Goal: Transaction & Acquisition: Subscribe to service/newsletter

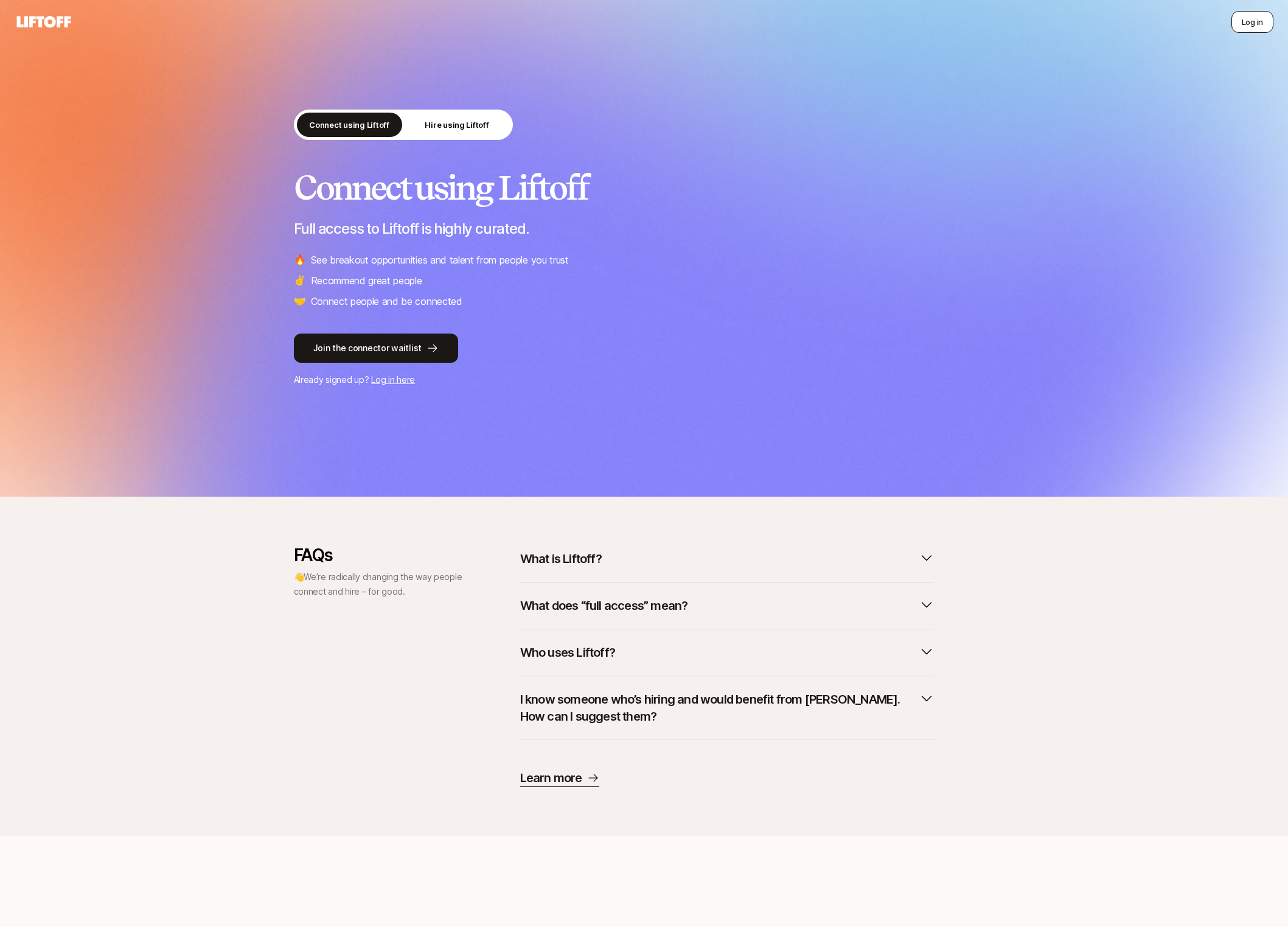
click at [1247, 20] on button "Log in" at bounding box center [1252, 22] width 42 height 22
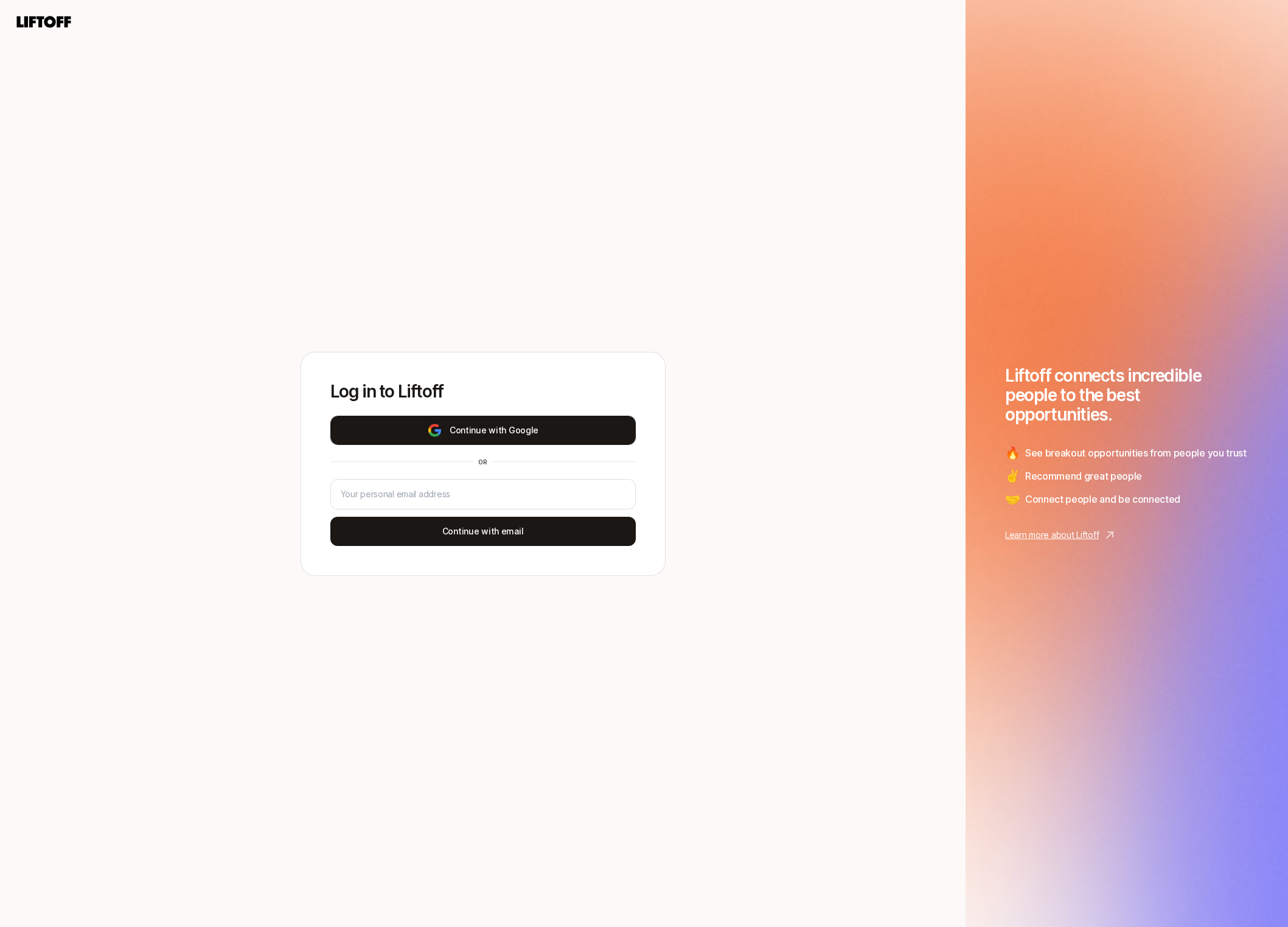
click at [478, 430] on button "Continue with Google" at bounding box center [482, 430] width 305 height 29
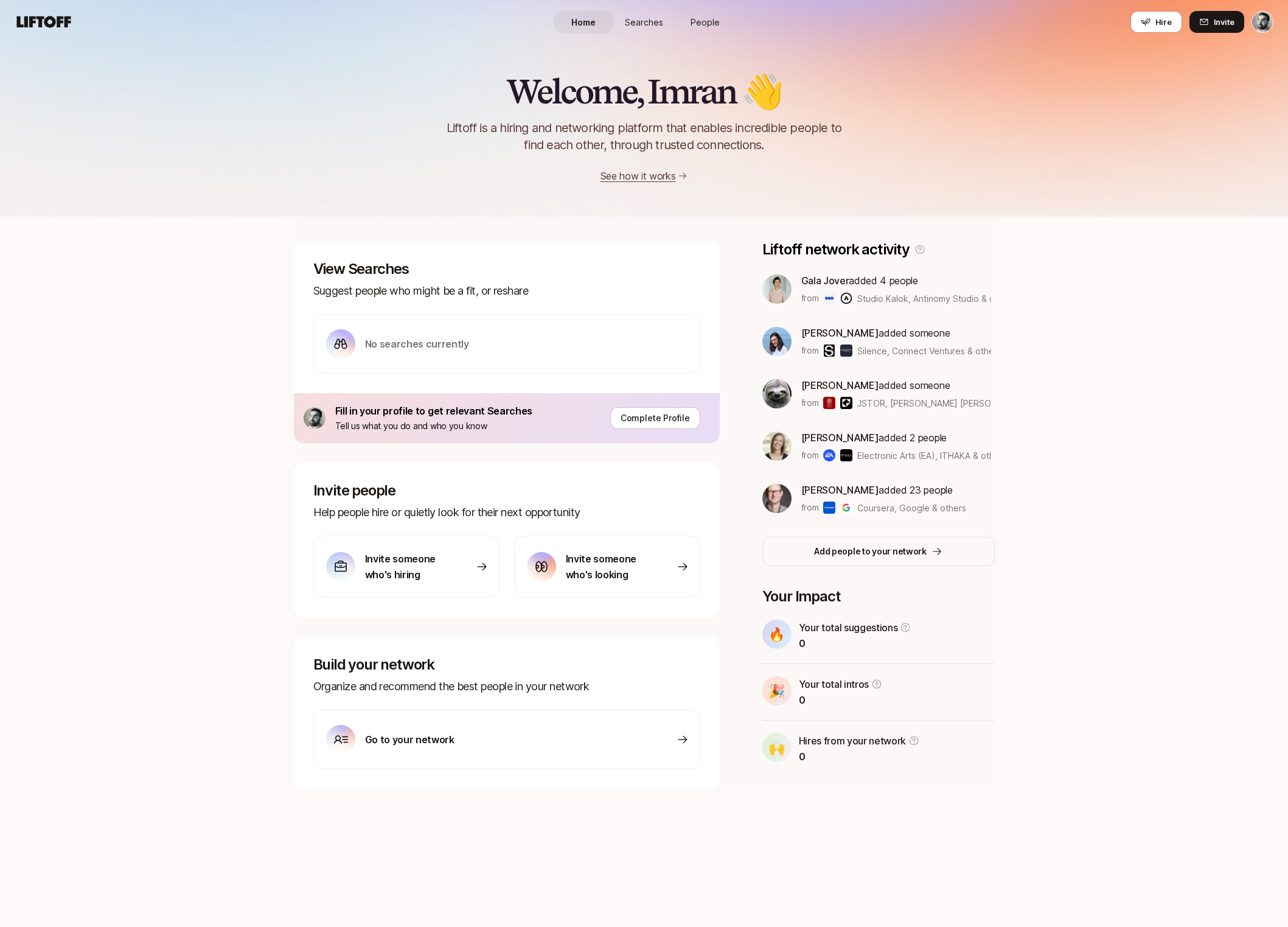
click at [210, 479] on div "Welcome, Imran 👋 Liftoff is a hiring and networking platform that enables incre…" at bounding box center [644, 485] width 1288 height 883
click at [898, 494] on p "[PERSON_NAME] added 23 people" at bounding box center [883, 490] width 165 height 16
click at [813, 506] on p "from" at bounding box center [810, 507] width 18 height 14
click at [770, 487] on img at bounding box center [776, 498] width 29 height 29
click at [780, 439] on img at bounding box center [776, 446] width 29 height 29
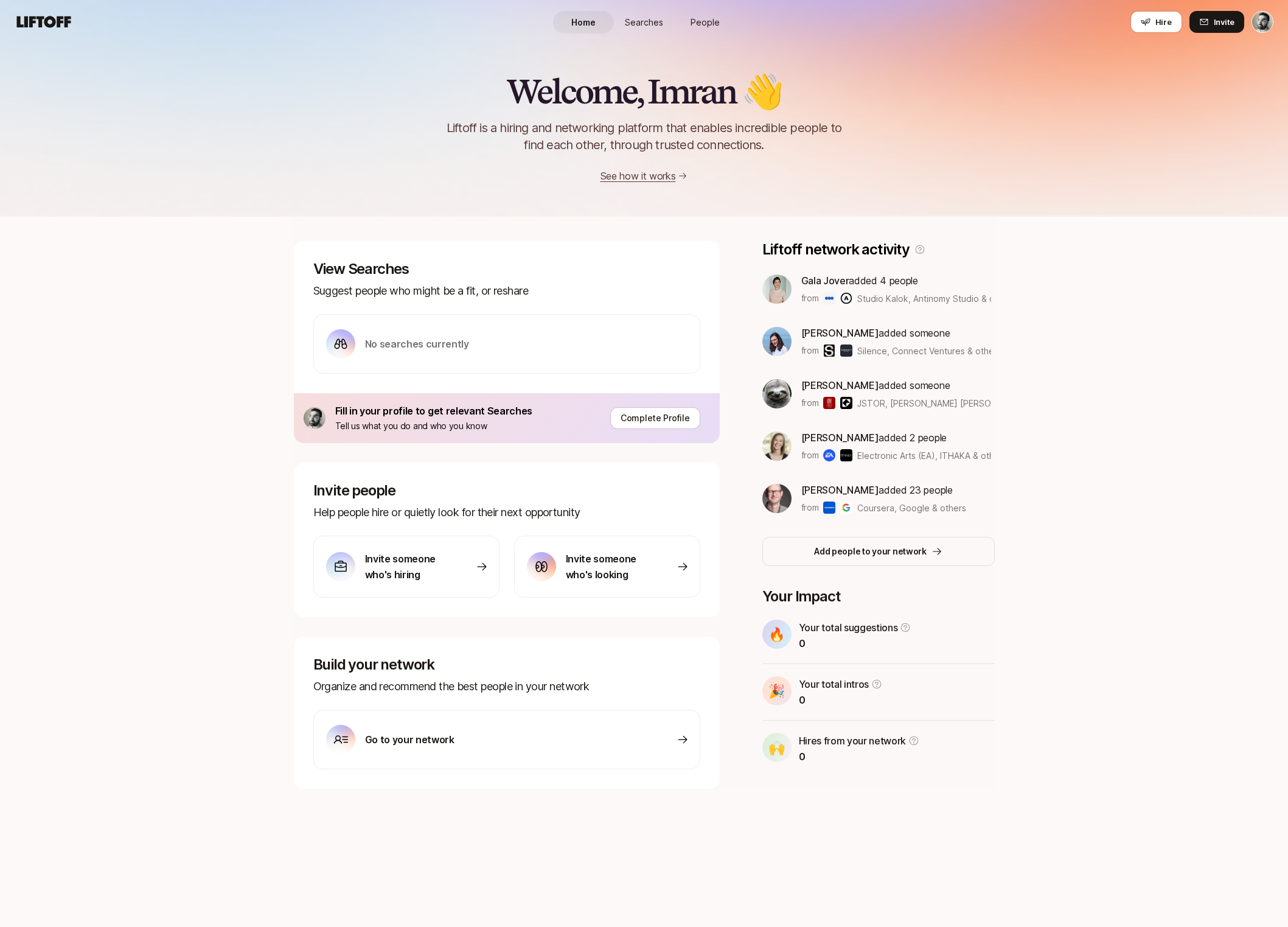
click at [465, 343] on div "No searches currently" at bounding box center [506, 343] width 387 height 59
click at [502, 743] on div "Go to your network" at bounding box center [506, 739] width 387 height 59
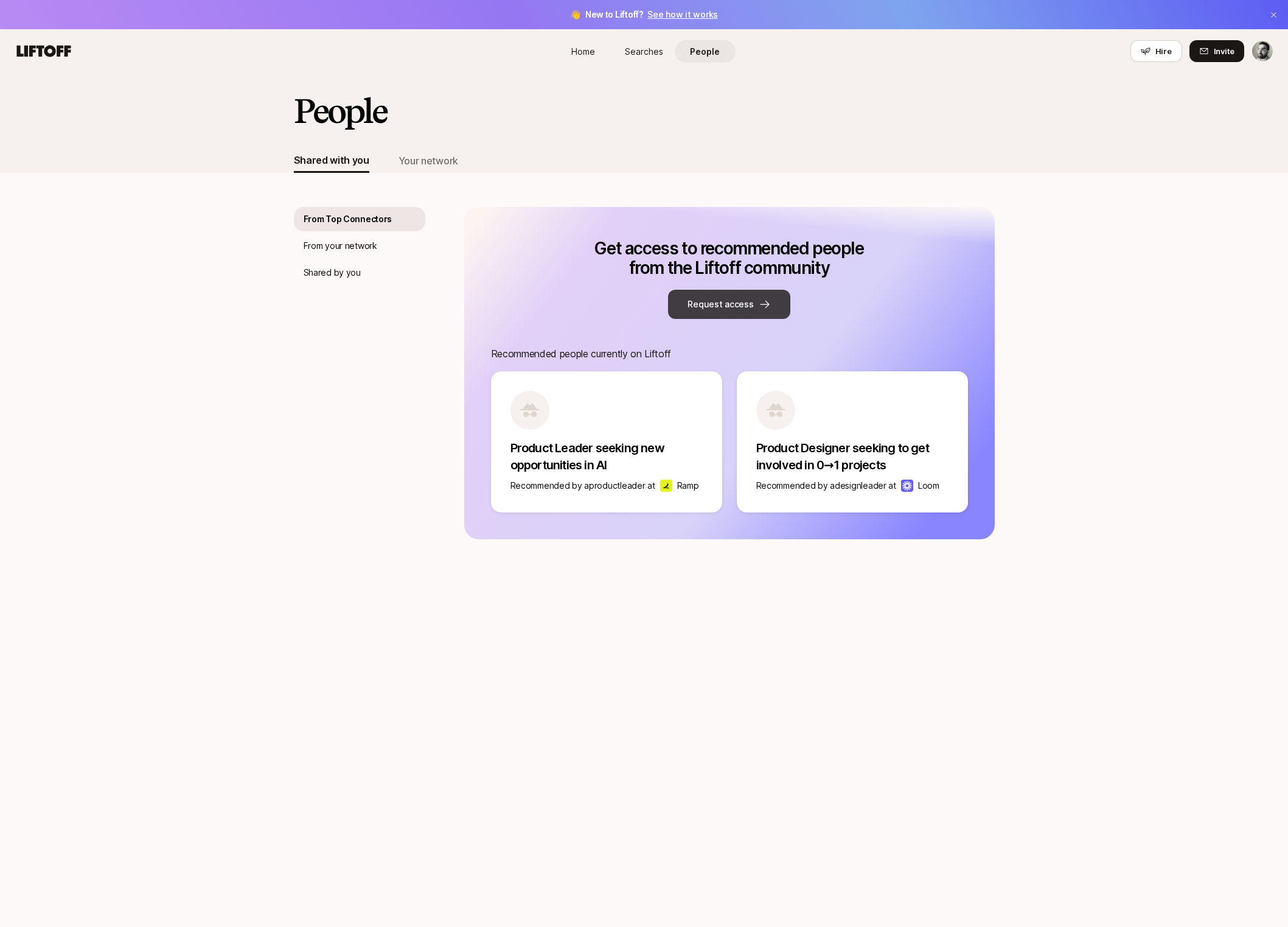
click at [717, 311] on button "Request access" at bounding box center [729, 304] width 122 height 29
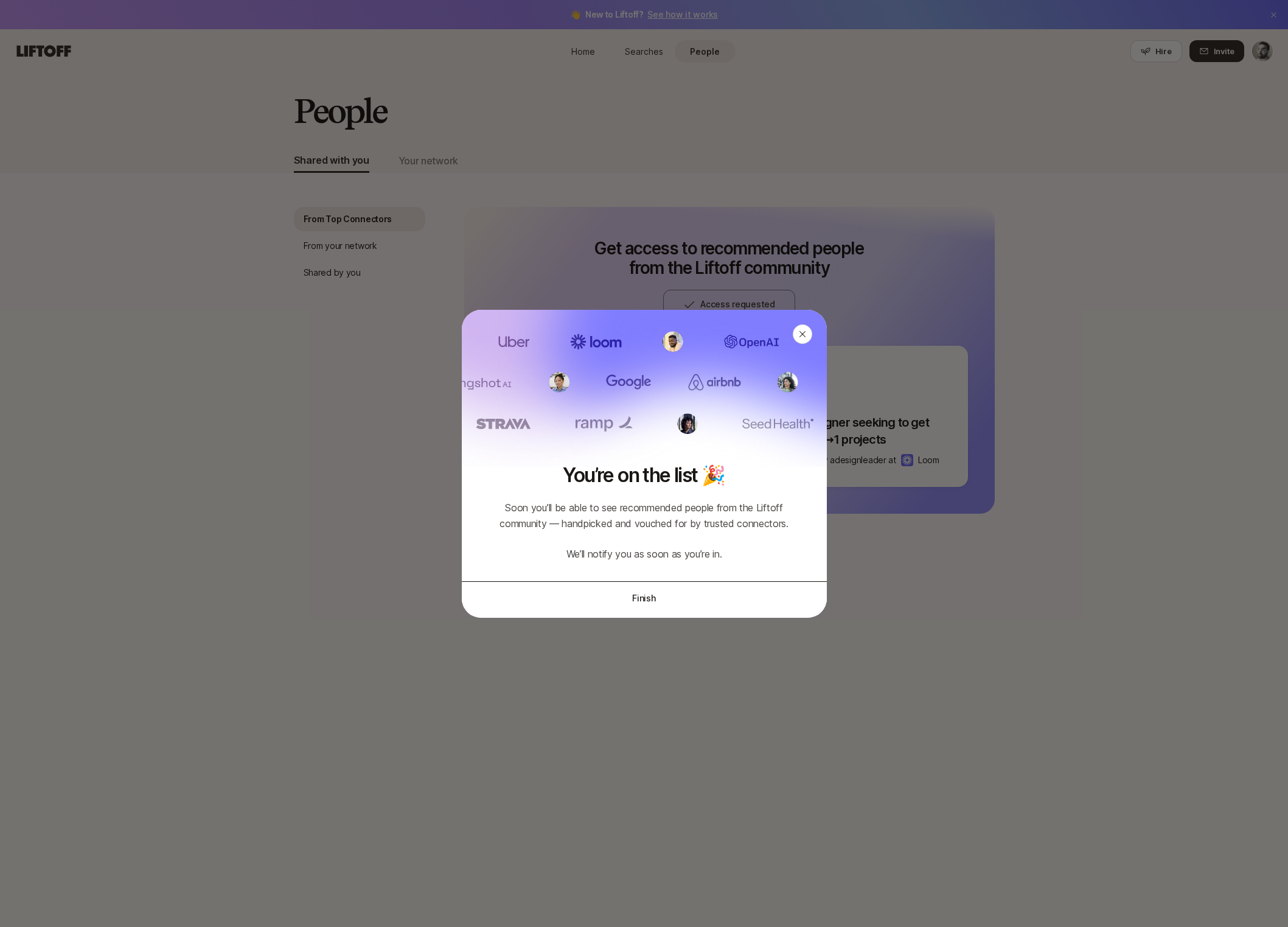
click at [640, 601] on button "Finish" at bounding box center [644, 598] width 365 height 34
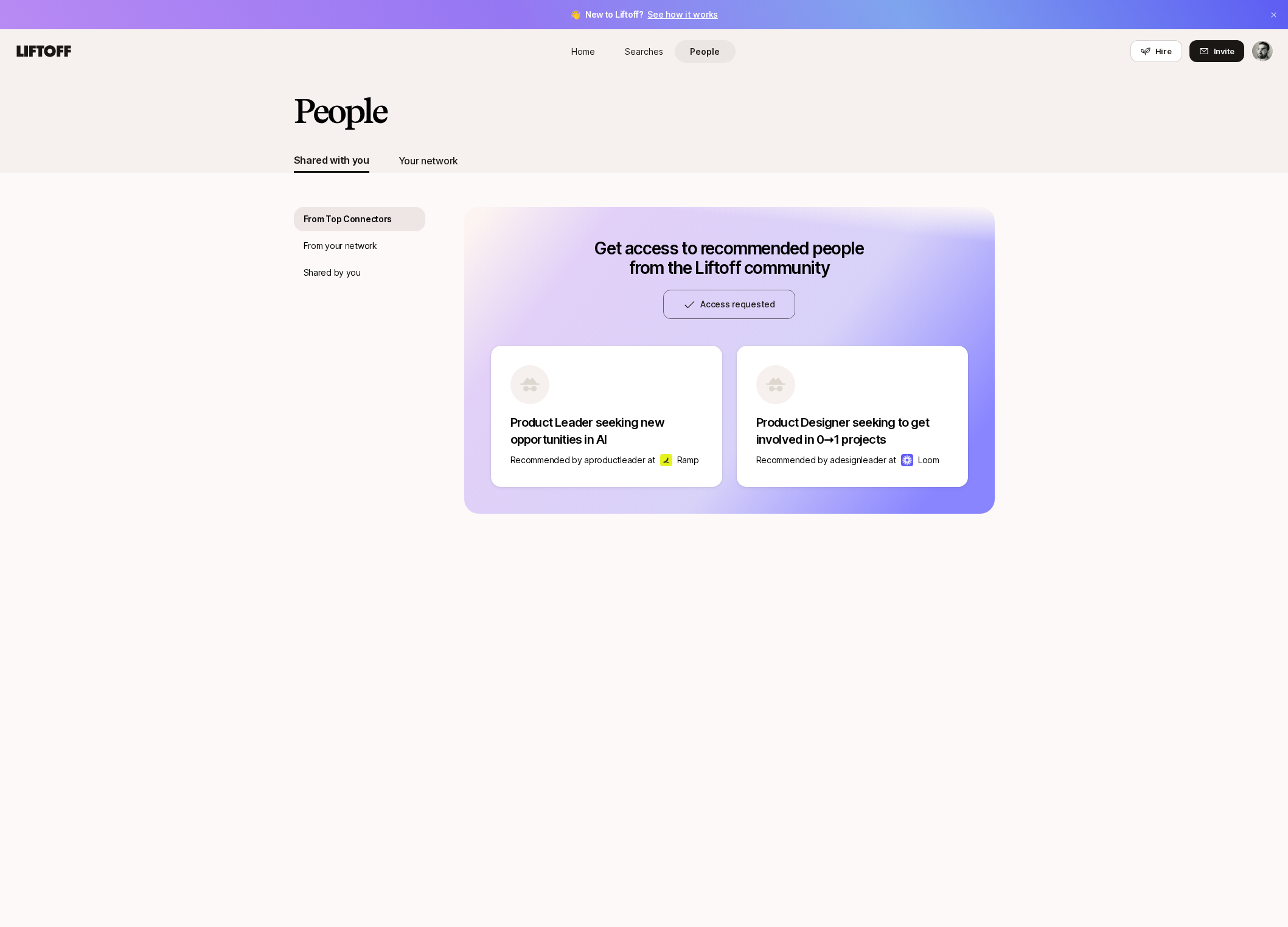
click at [433, 163] on div "Your network" at bounding box center [428, 161] width 59 height 16
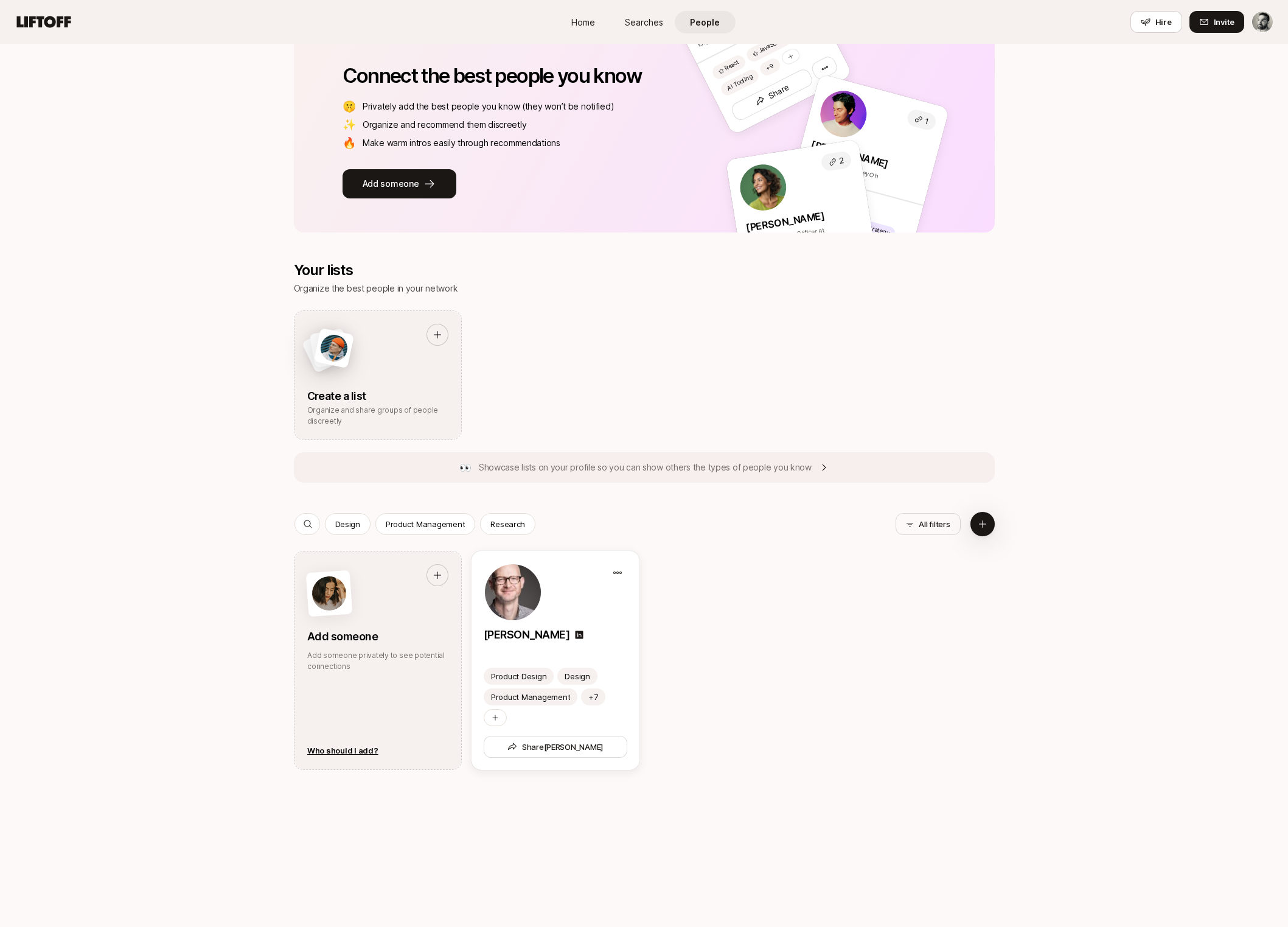
scroll to position [151, 0]
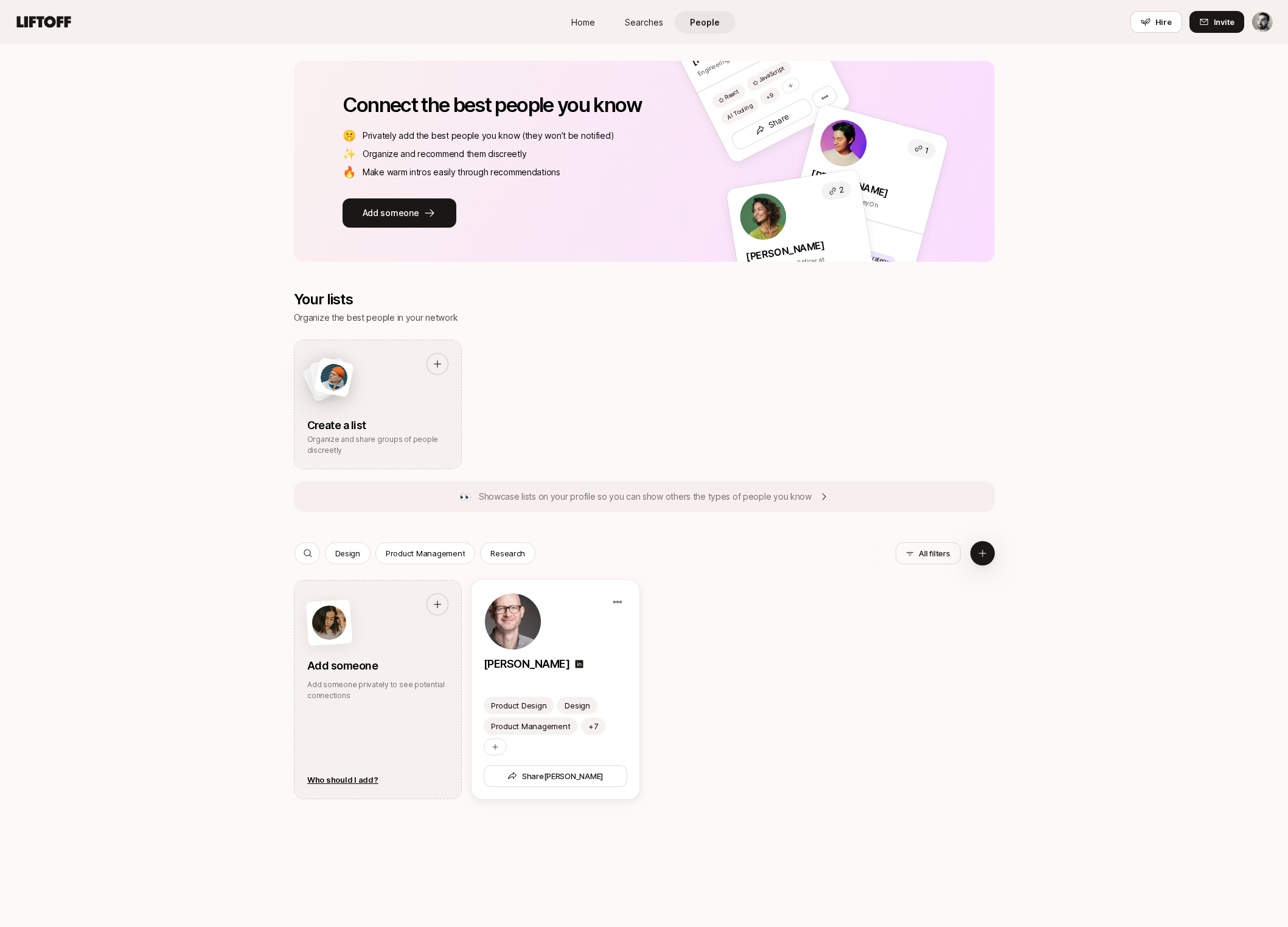
click at [265, 405] on div "People Shared with you Your network Connect the best people you know 🤫 Privatel…" at bounding box center [644, 736] width 1288 height 1628
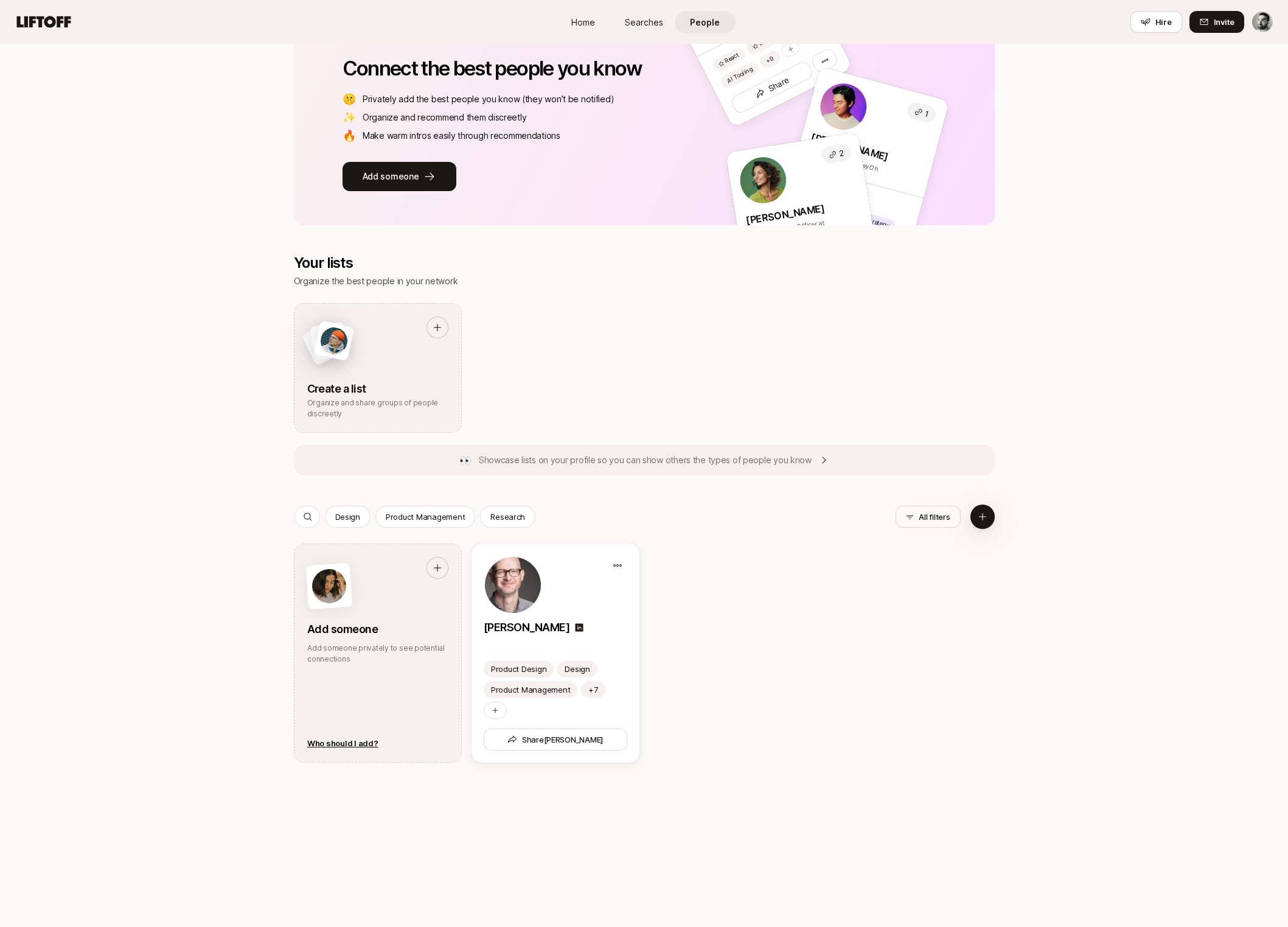
scroll to position [197, 0]
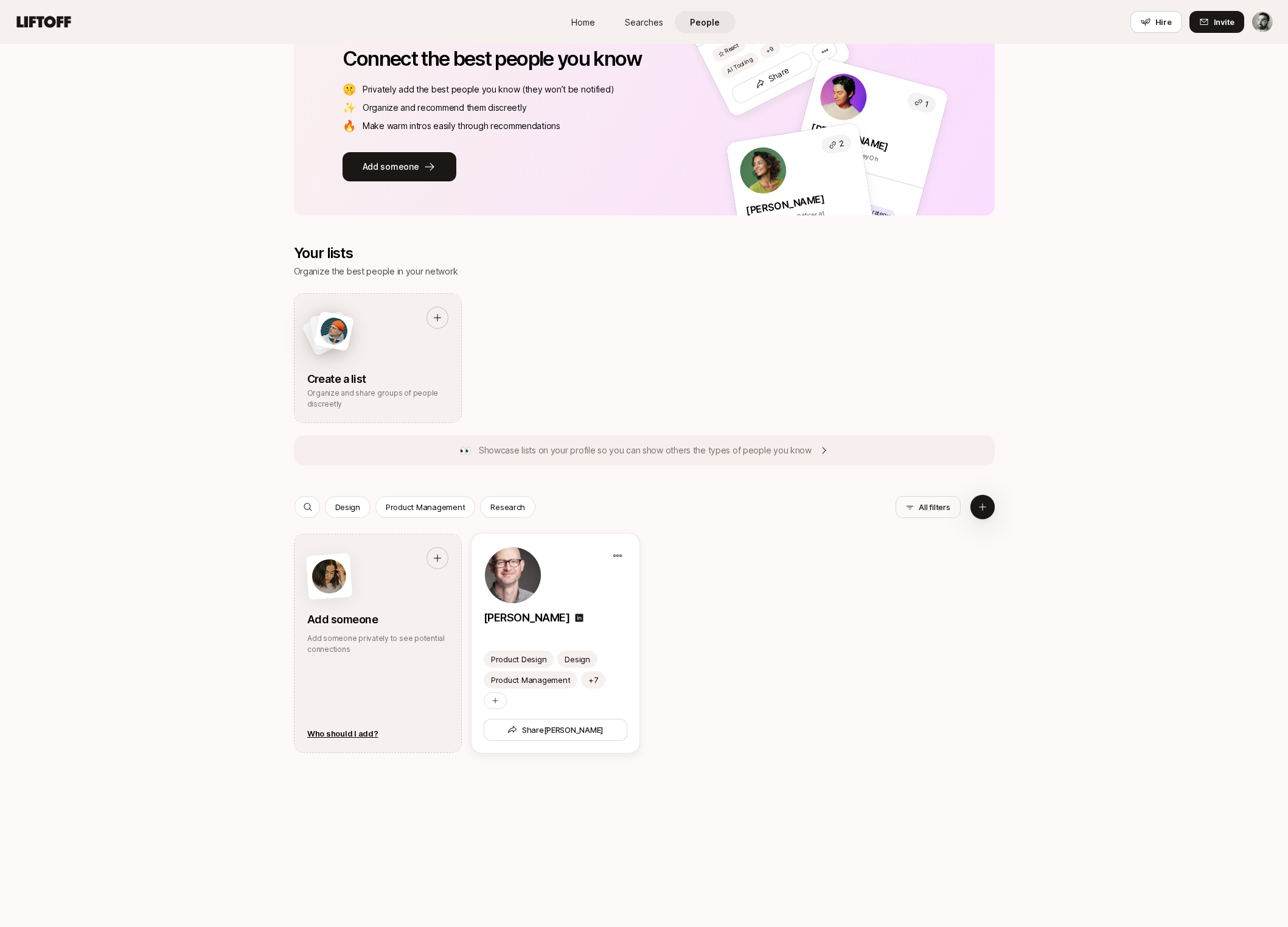
click at [237, 560] on div "People Shared with you Your network Connect the best people you know 🤫 Privatel…" at bounding box center [644, 690] width 1288 height 1628
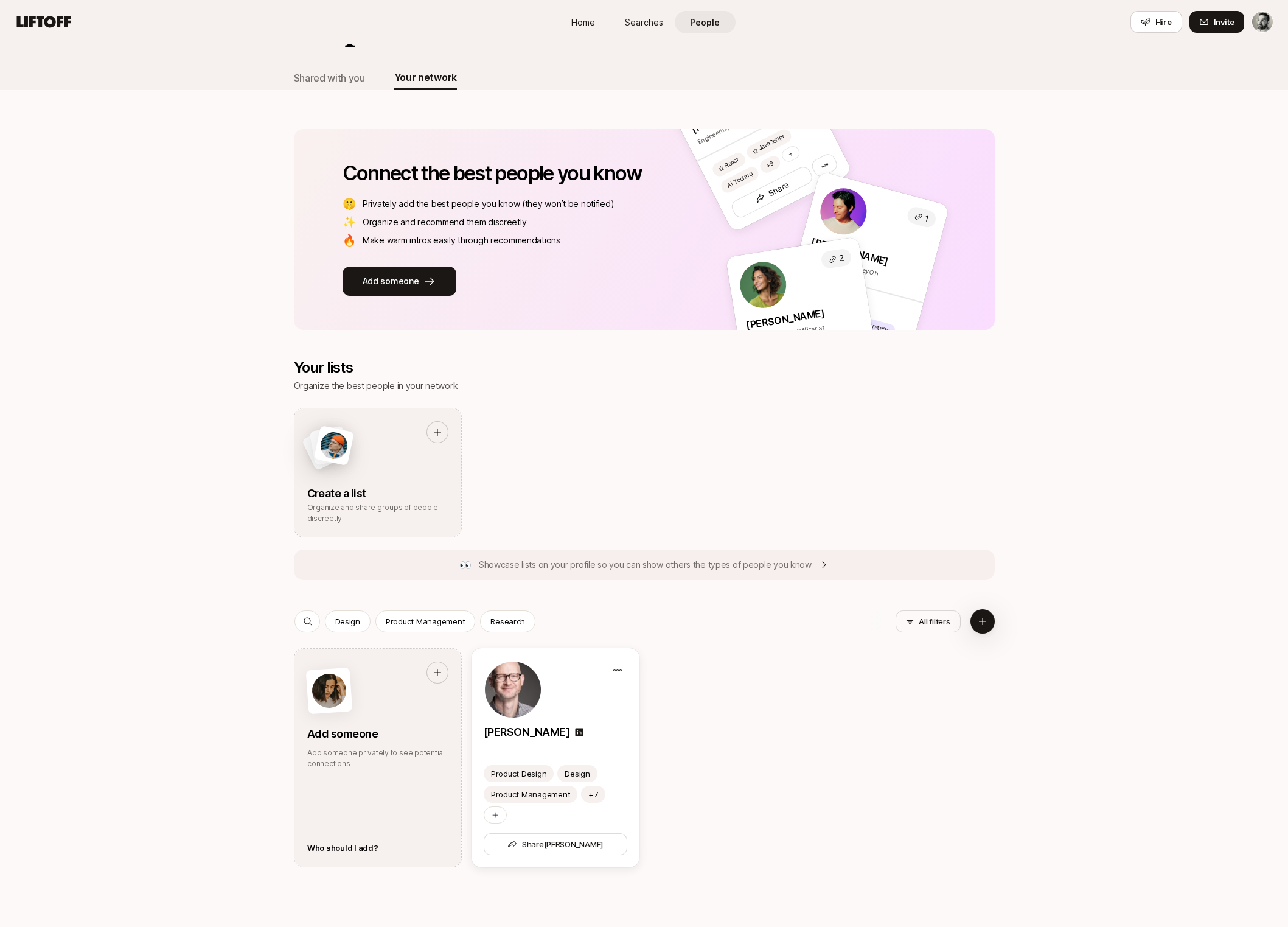
scroll to position [0, 0]
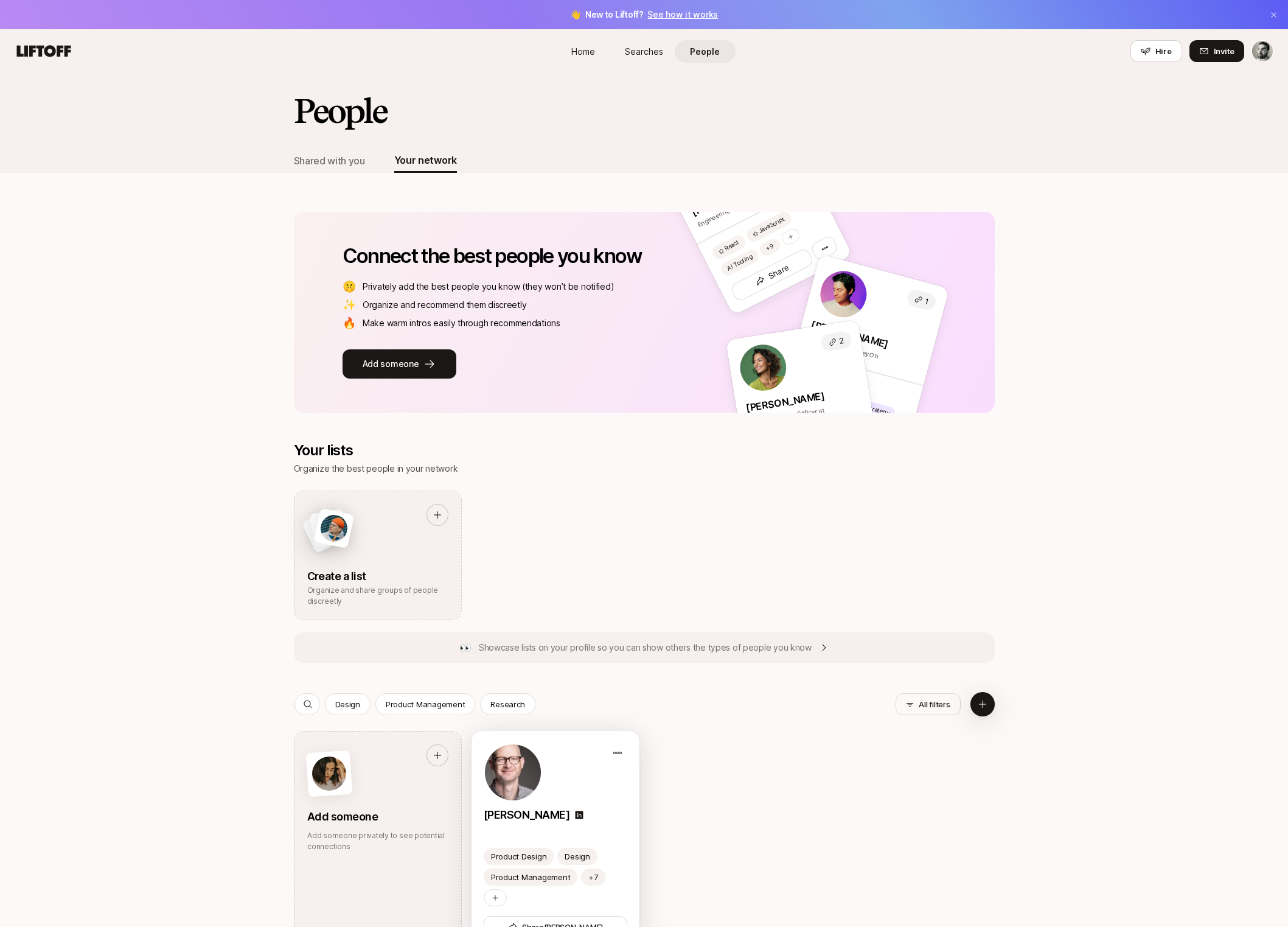
click at [535, 757] on img at bounding box center [513, 772] width 56 height 56
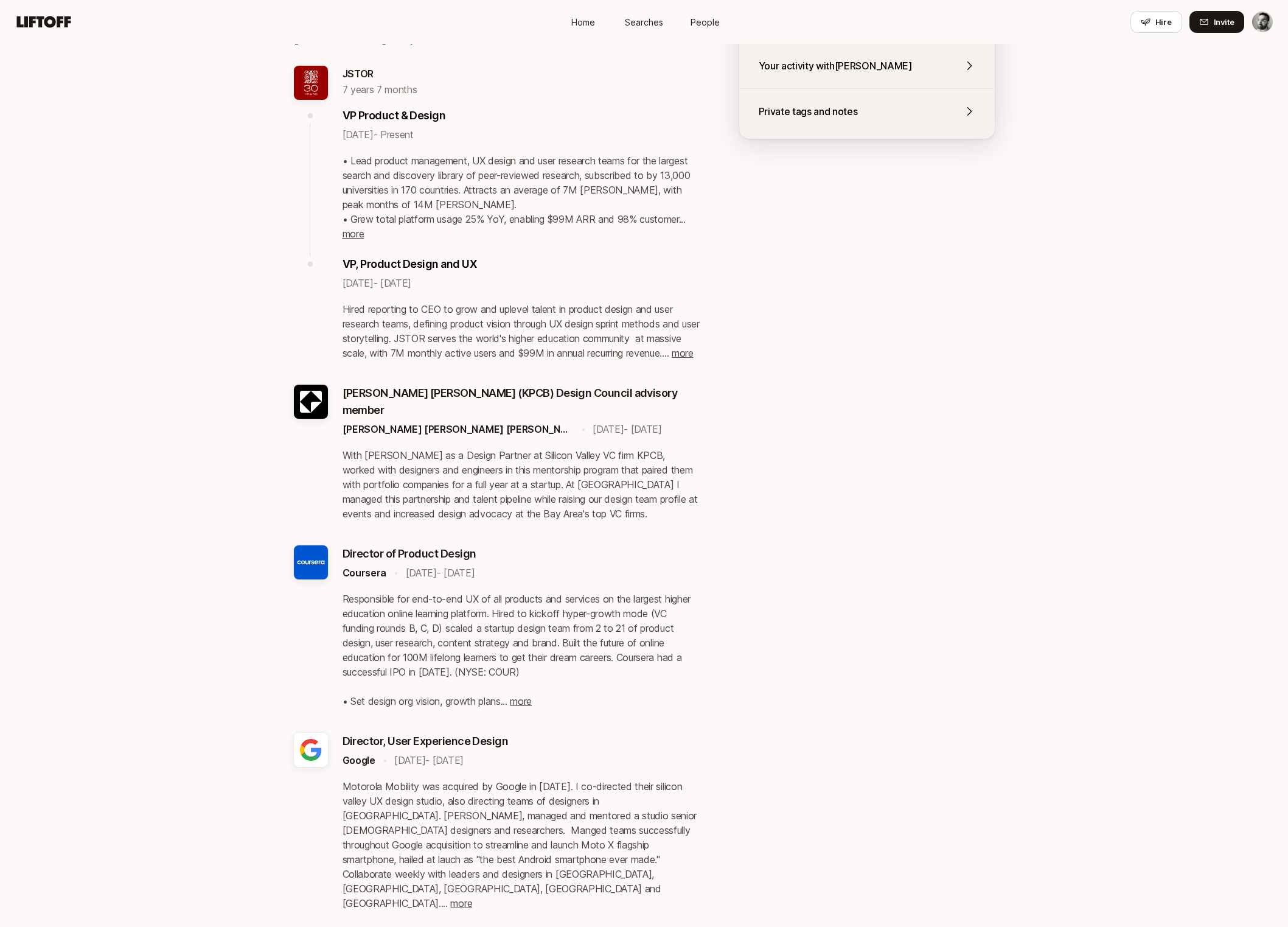
scroll to position [380, 0]
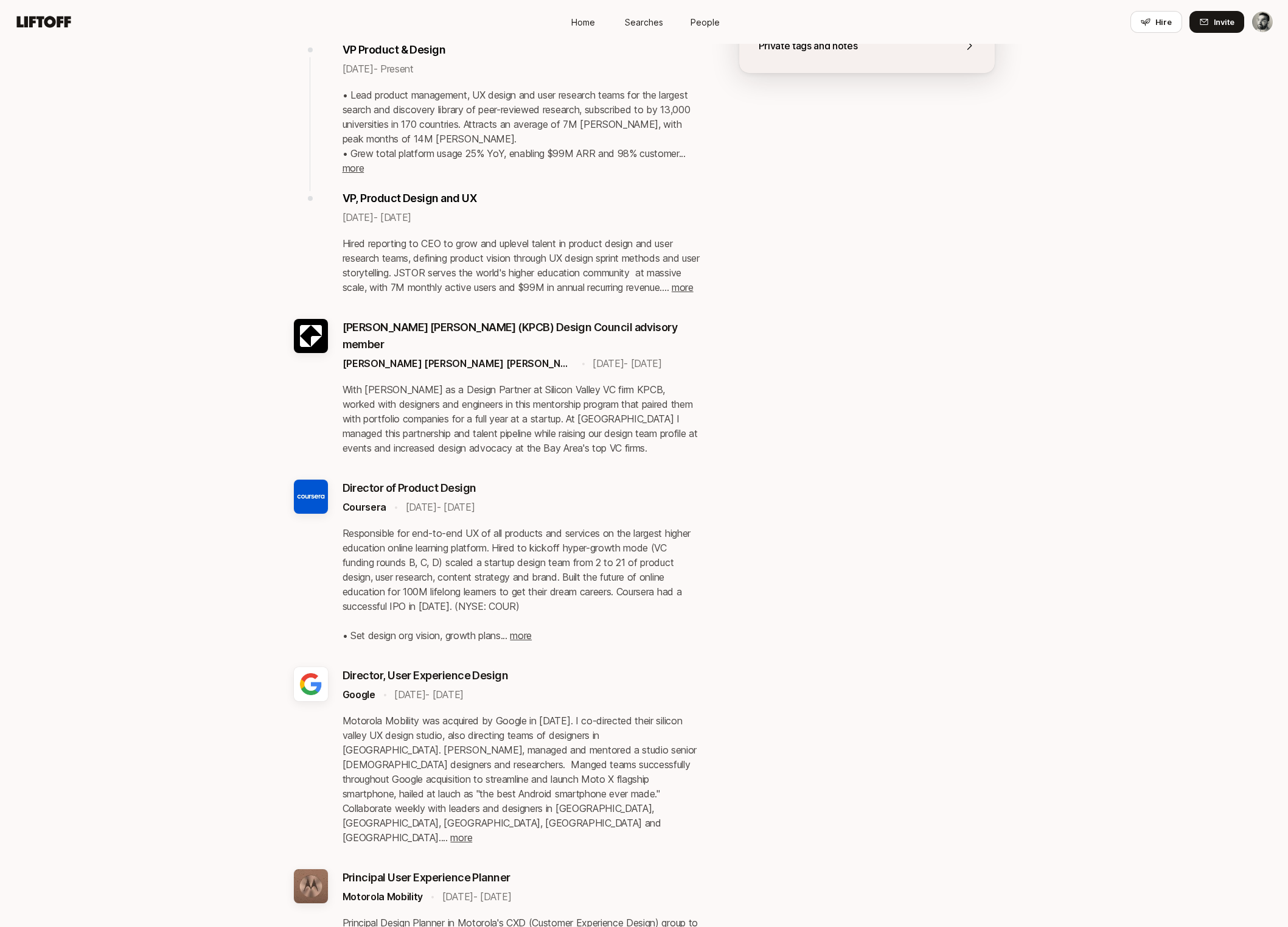
drag, startPoint x: 836, startPoint y: 332, endPoint x: 836, endPoint y: 290, distance: 42.0
click at [836, 290] on div "[PERSON_NAME] 's experience (via LinkedIn) JSTOR 7 years 7 months VP Product & …" at bounding box center [644, 620] width 701 height 1452
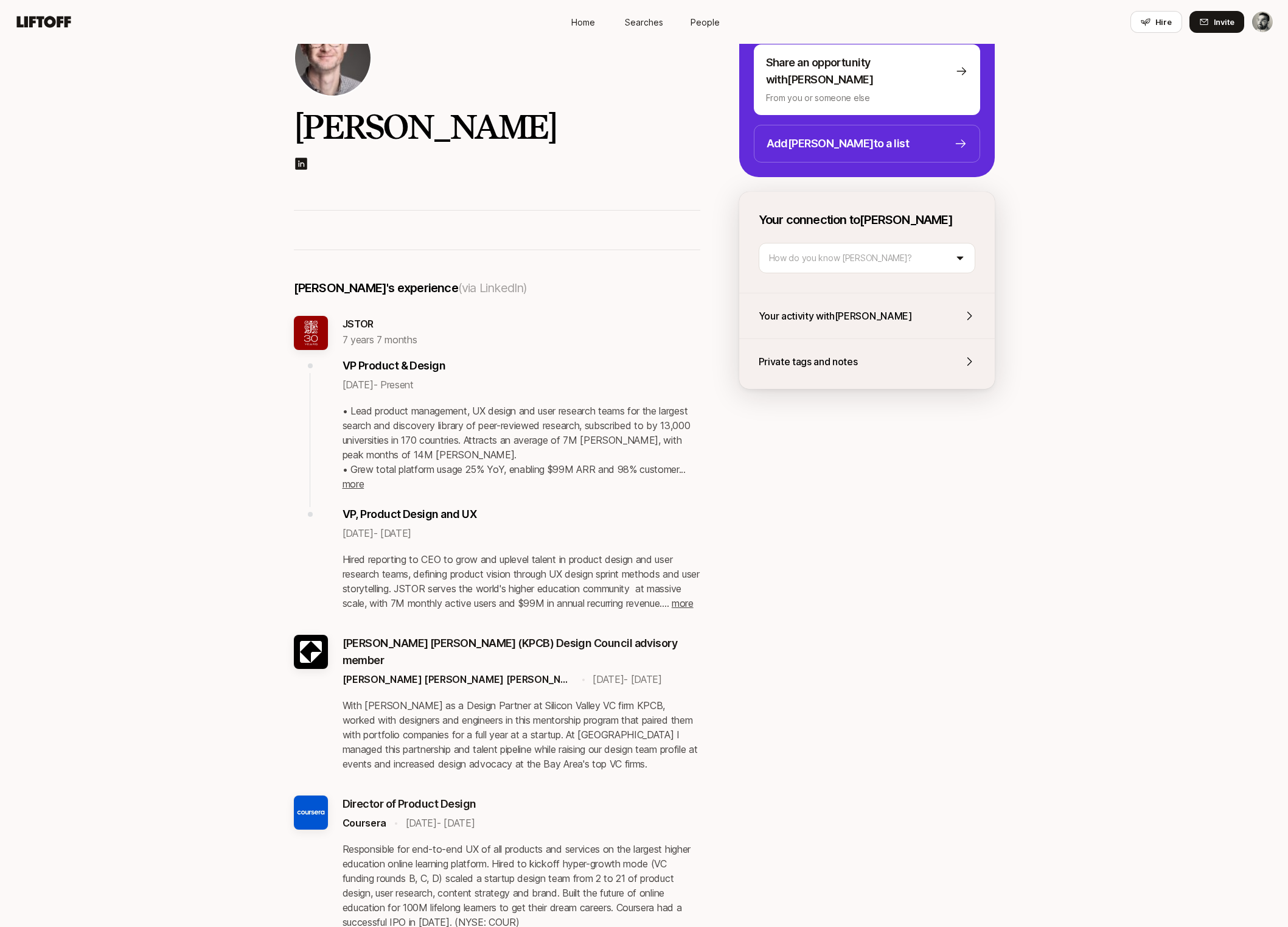
scroll to position [0, 0]
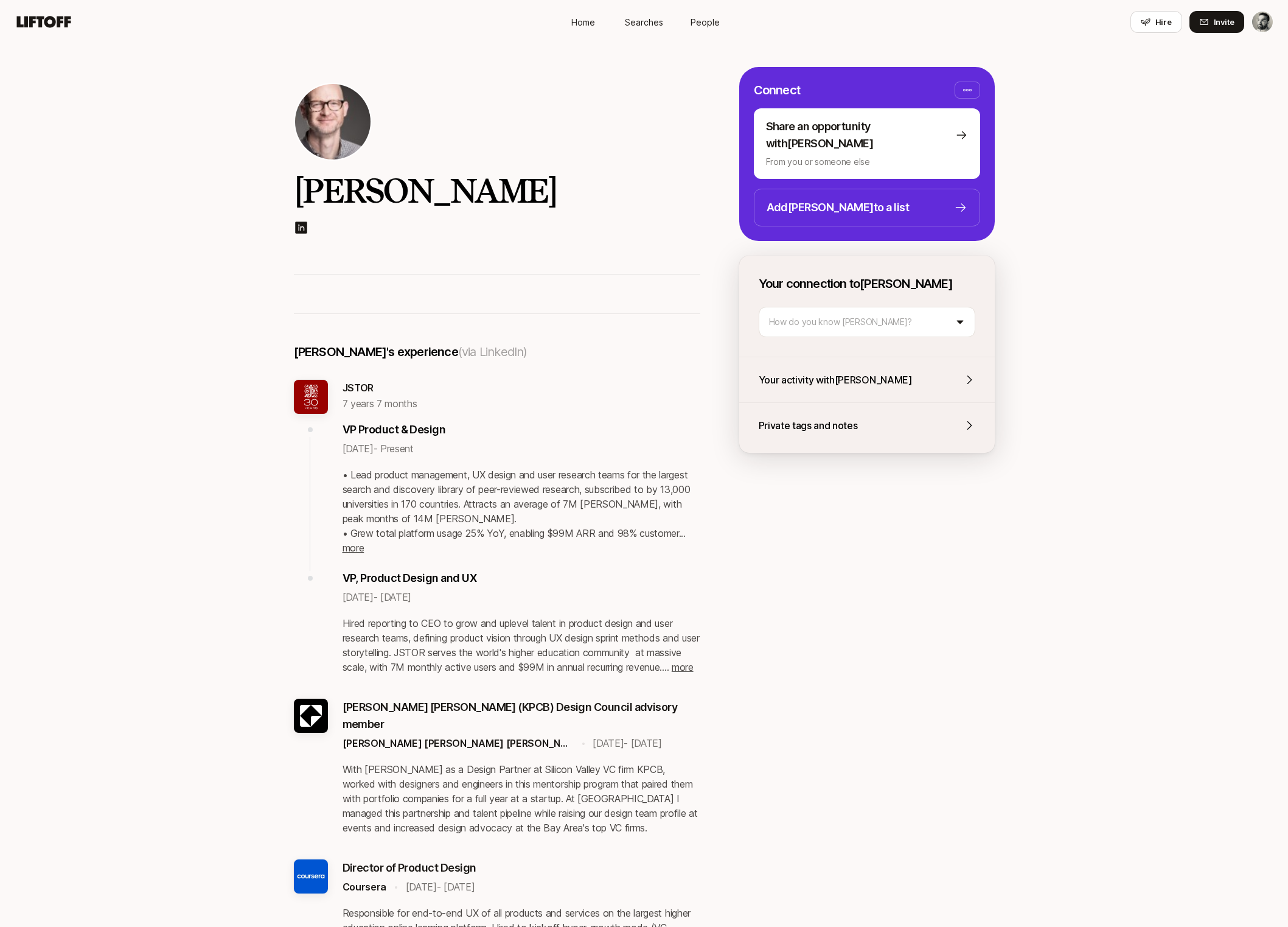
click at [899, 372] on div "Your activity with [PERSON_NAME]" at bounding box center [867, 380] width 216 height 16
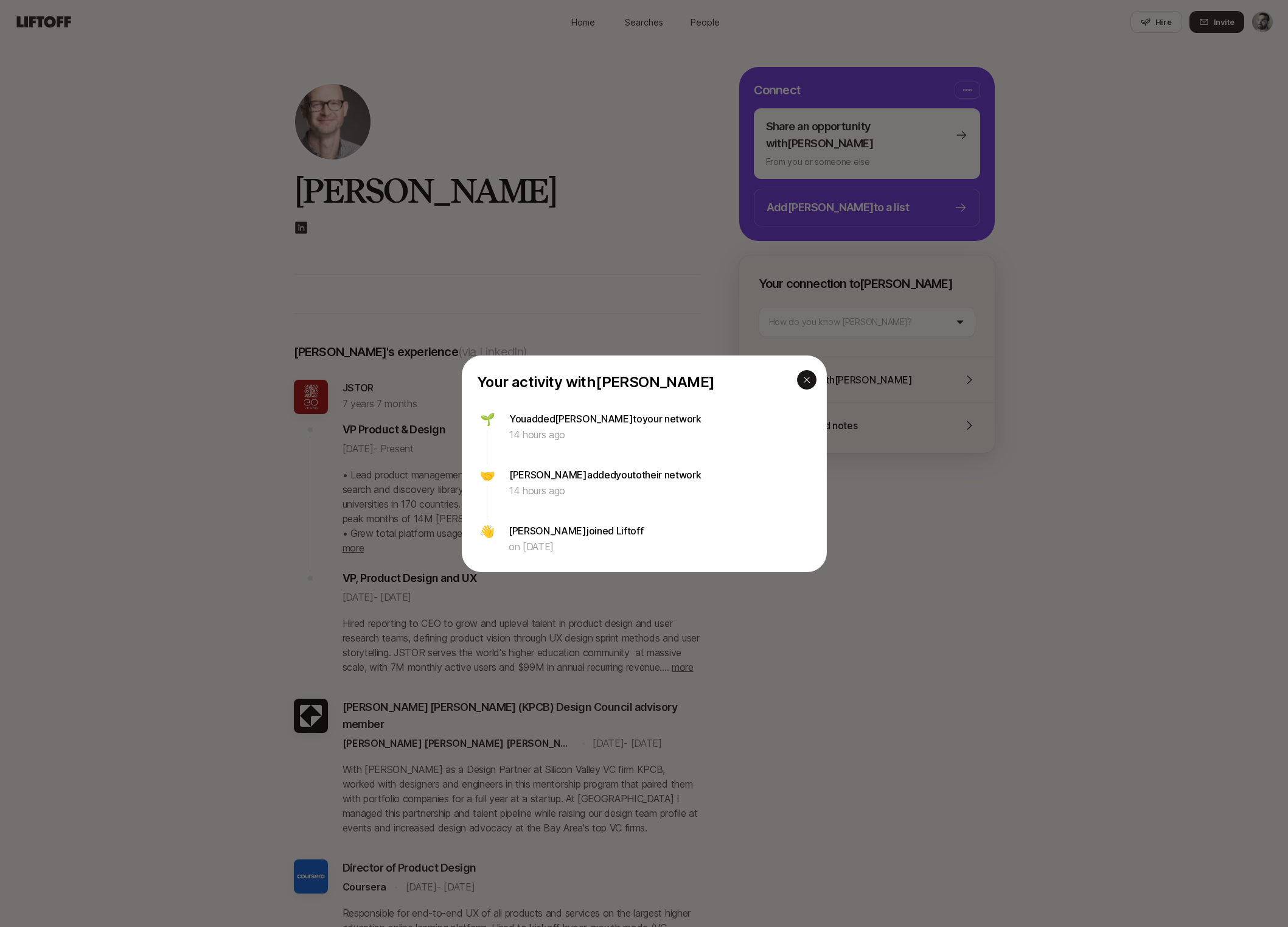
click at [807, 378] on icon "button" at bounding box center [806, 379] width 10 height 10
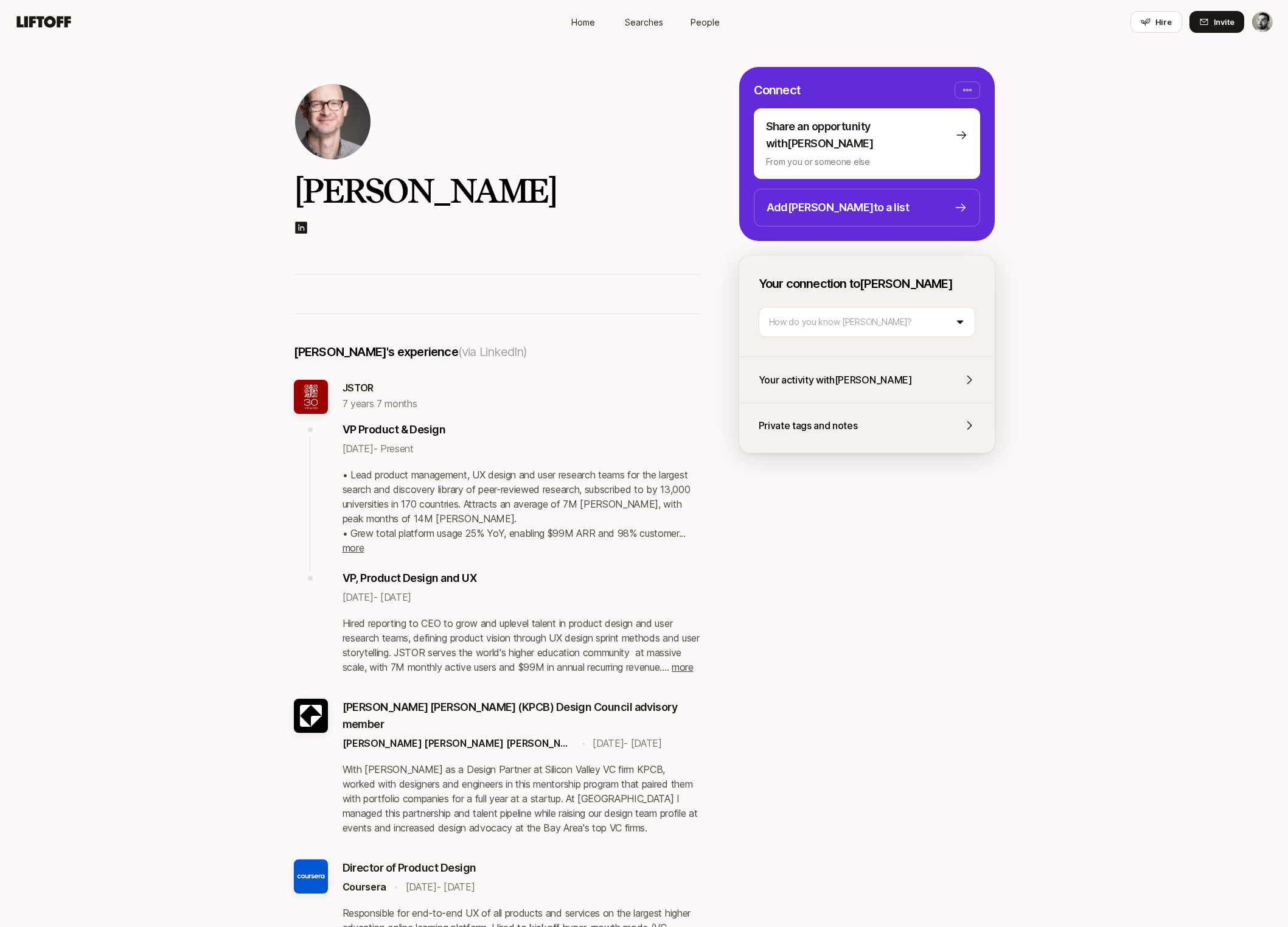
click at [874, 304] on html "Home Searches People Hire Home Searches People Hire Hire Invite [PERSON_NAME] […" at bounding box center [644, 464] width 1288 height 927
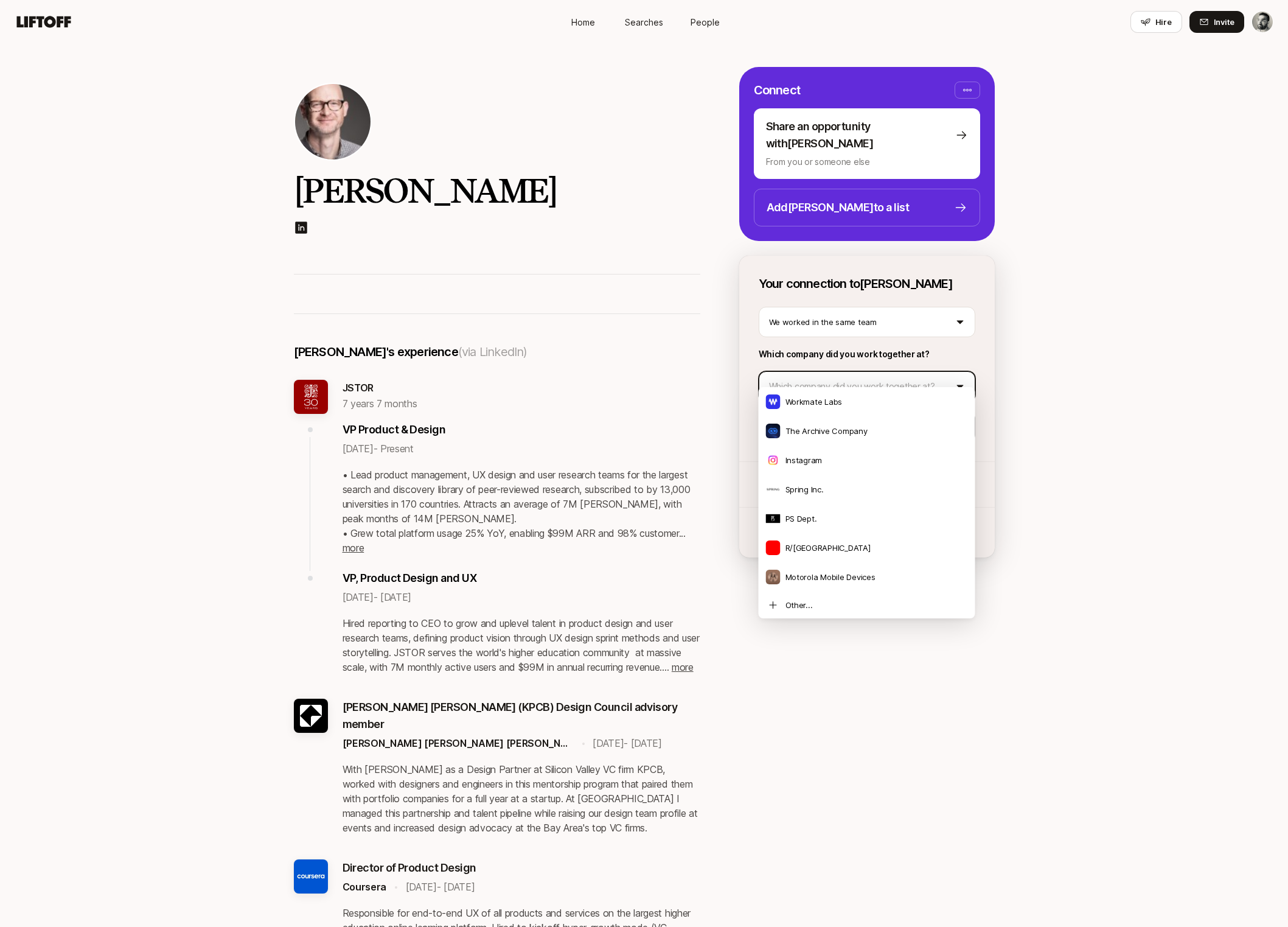
click at [919, 361] on html "Home Searches People Hire Home Searches People Hire Hire Invite [PERSON_NAME] […" at bounding box center [644, 464] width 1288 height 927
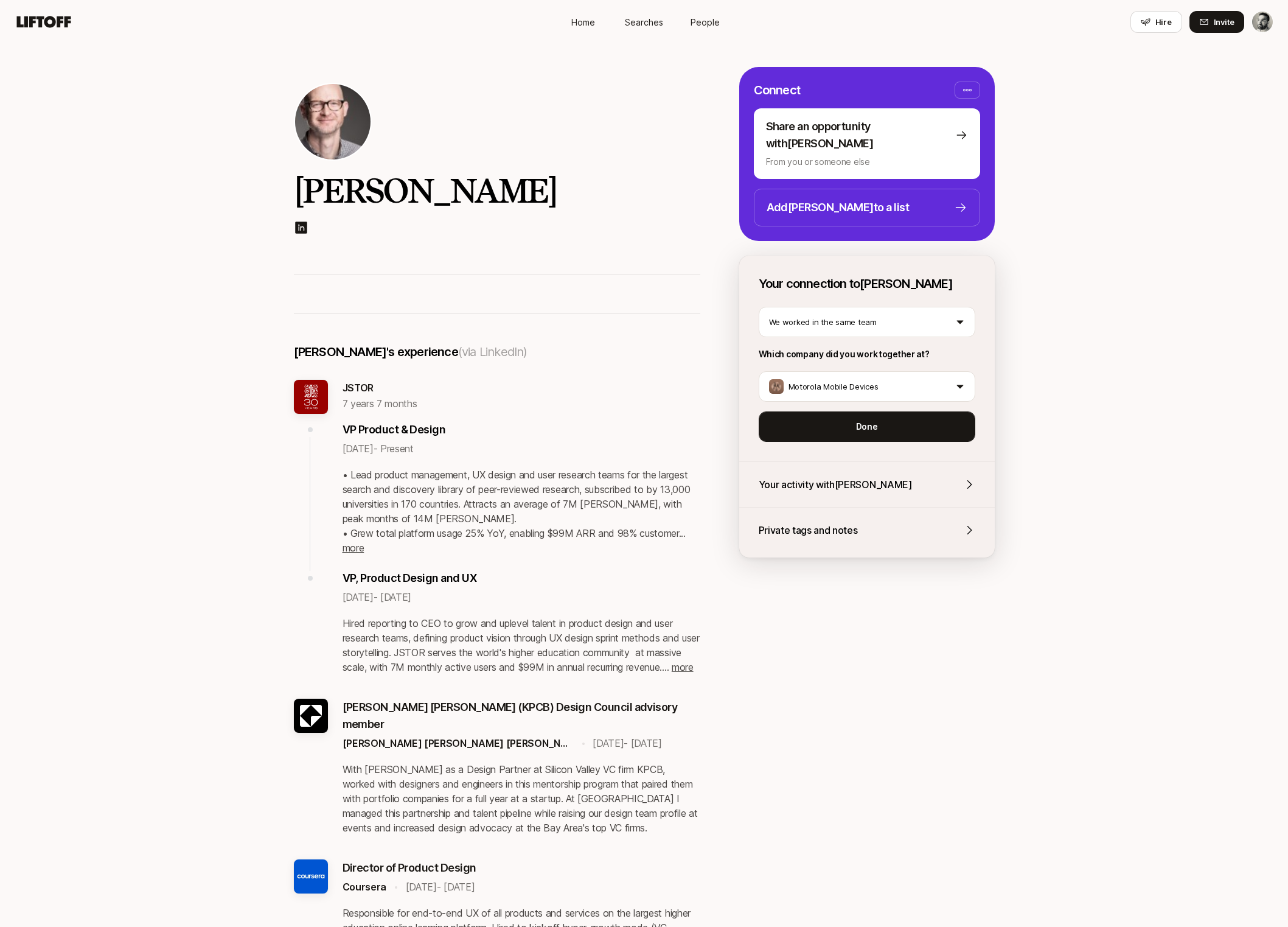
click at [869, 419] on p "Done" at bounding box center [867, 426] width 22 height 14
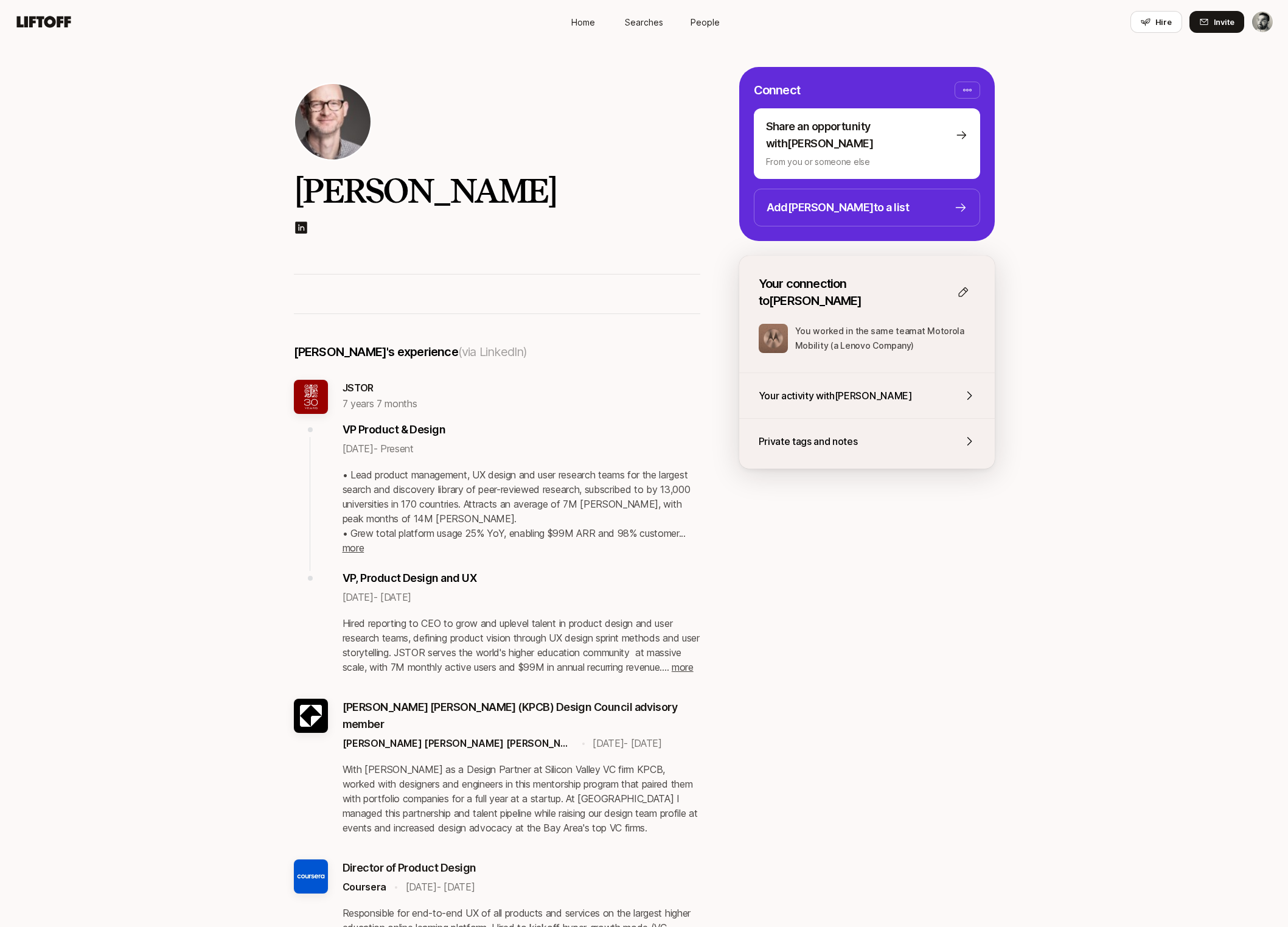
click at [924, 433] on div "Private tags and notes" at bounding box center [867, 441] width 216 height 16
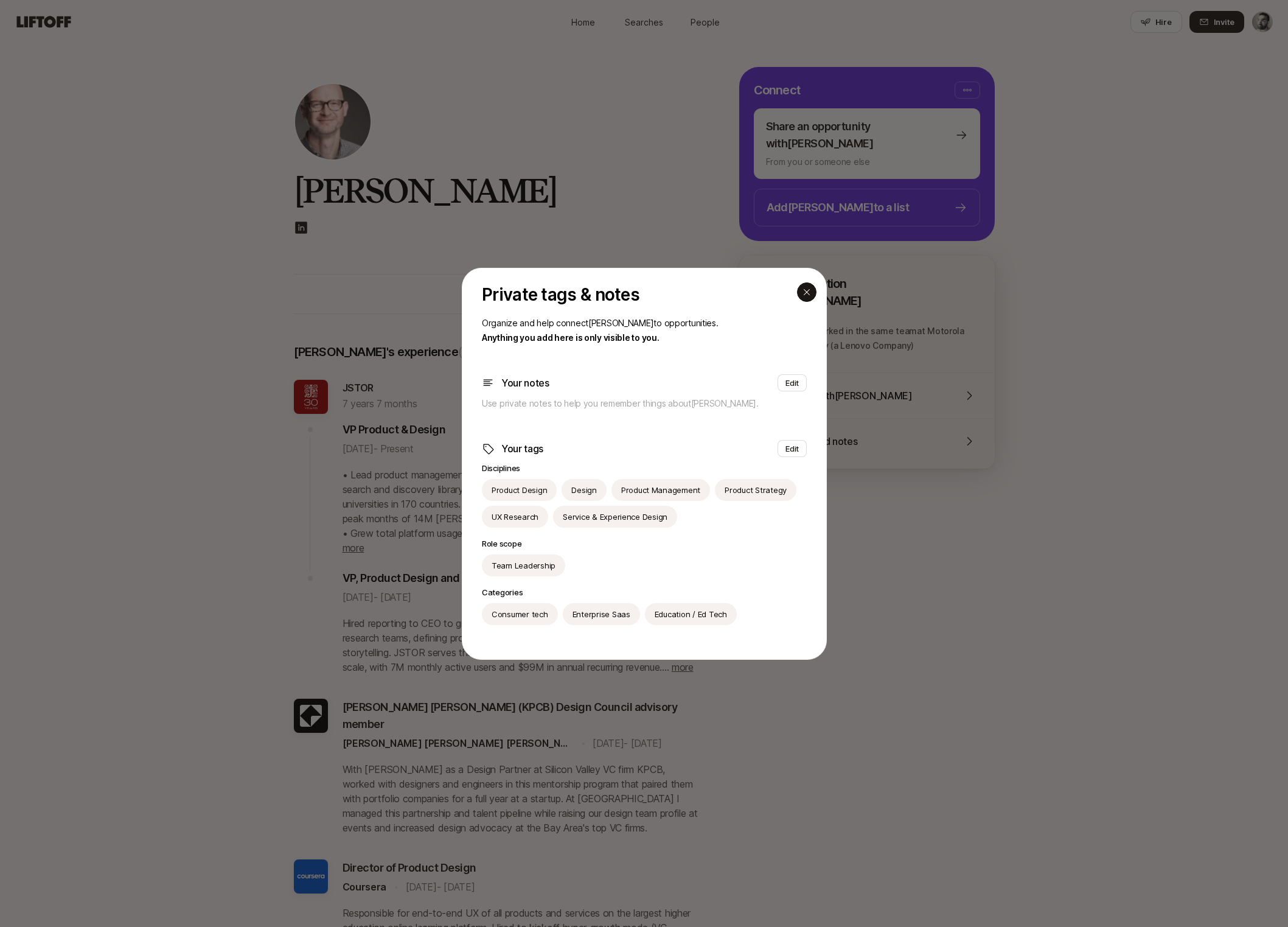
click at [814, 295] on div "button" at bounding box center [806, 292] width 20 height 20
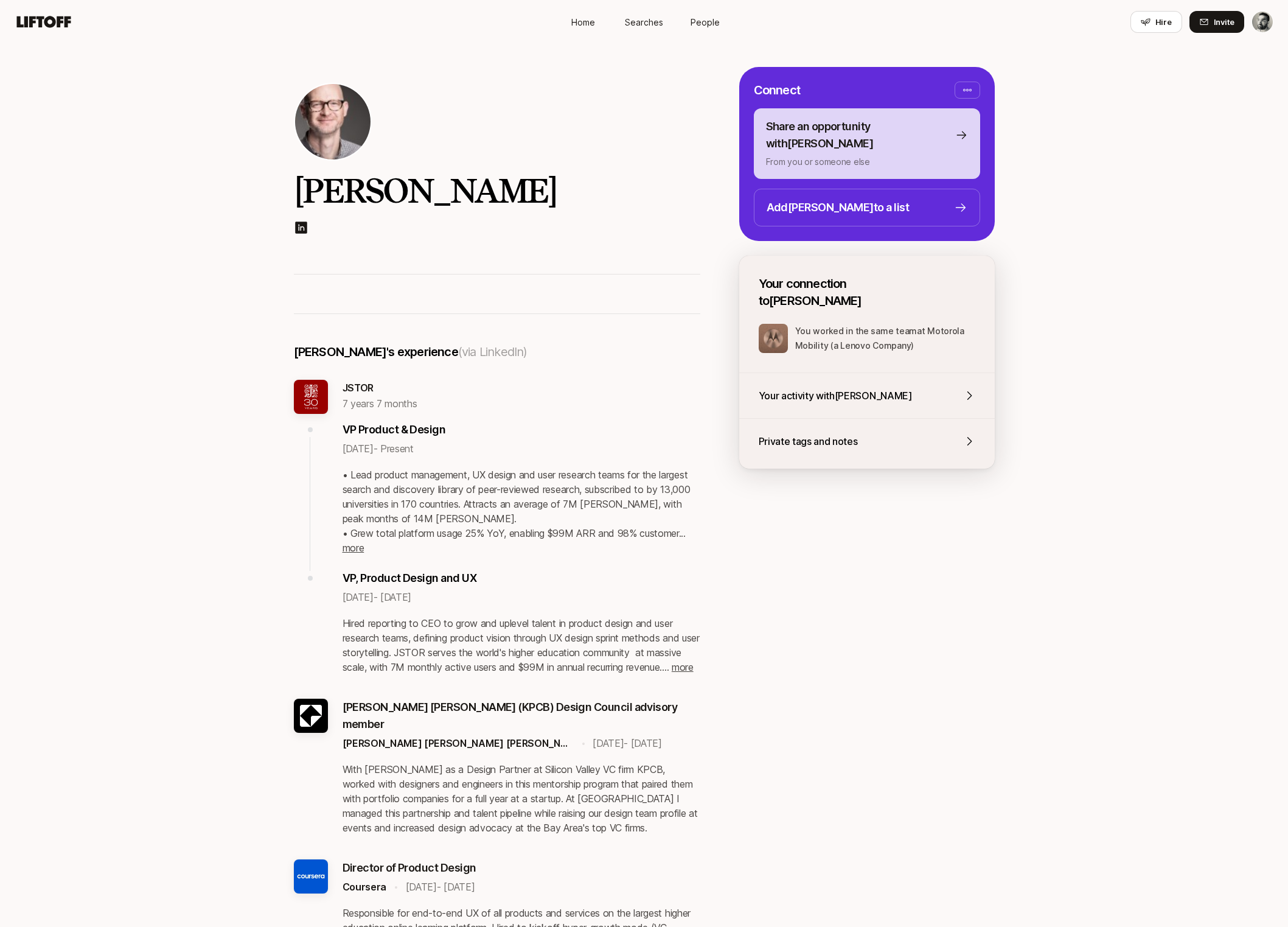
click at [936, 154] on p "From you or someone else" at bounding box center [867, 161] width 202 height 14
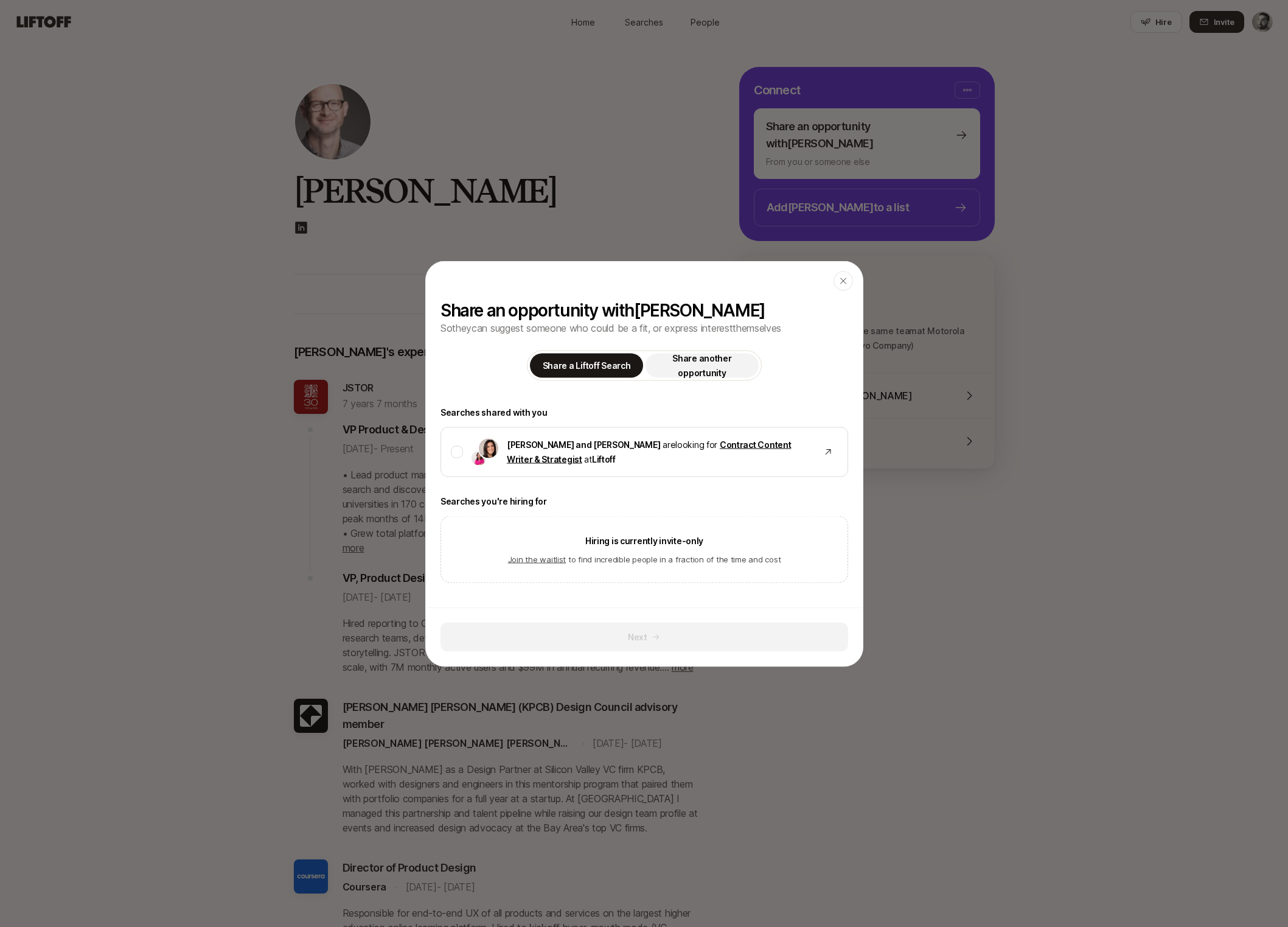
click at [695, 365] on p "Share another opportunity" at bounding box center [701, 365] width 99 height 29
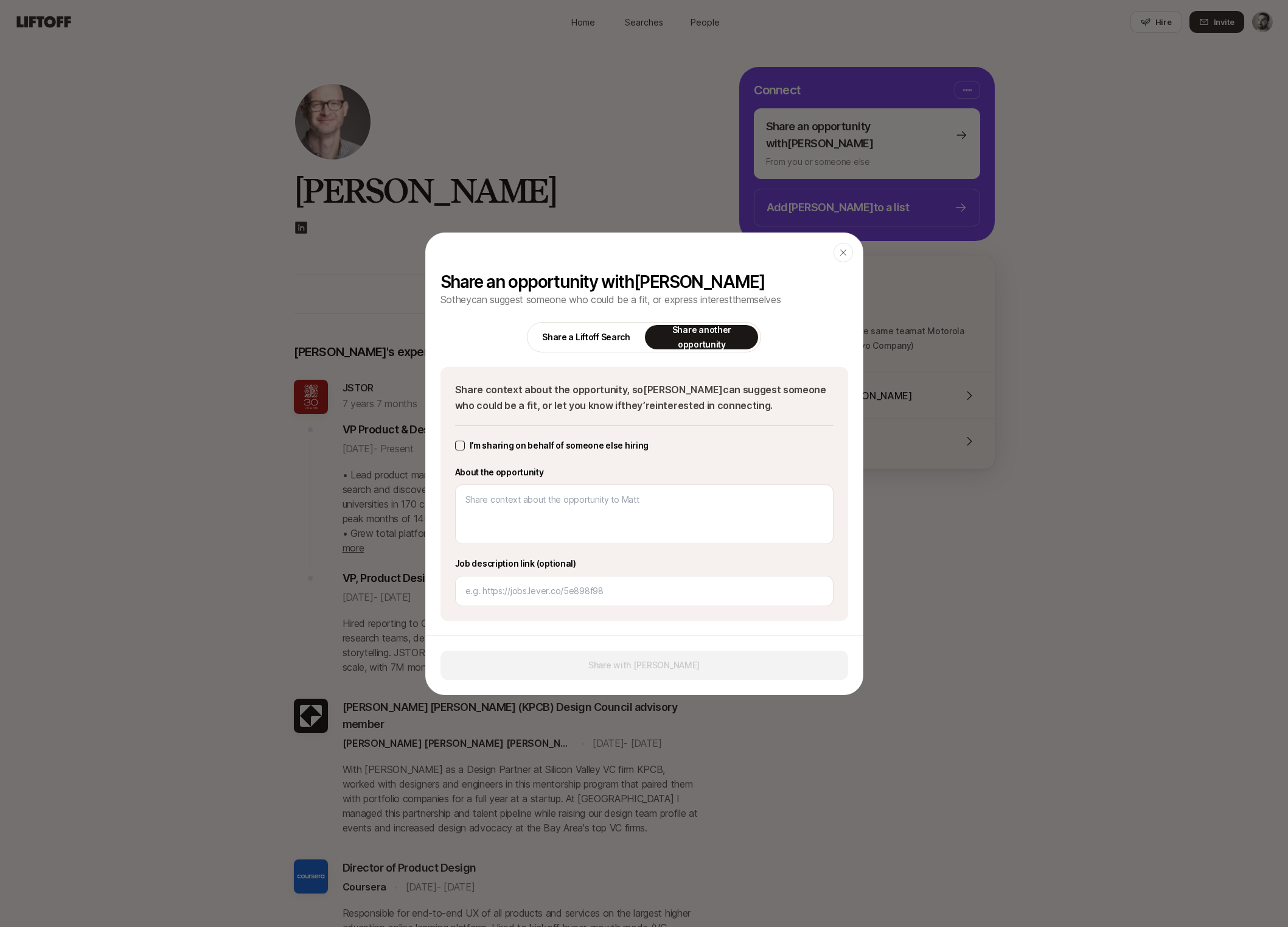
drag, startPoint x: 620, startPoint y: 339, endPoint x: 642, endPoint y: 329, distance: 24.2
click at [621, 338] on p "Share a Liftoff Search" at bounding box center [586, 337] width 88 height 14
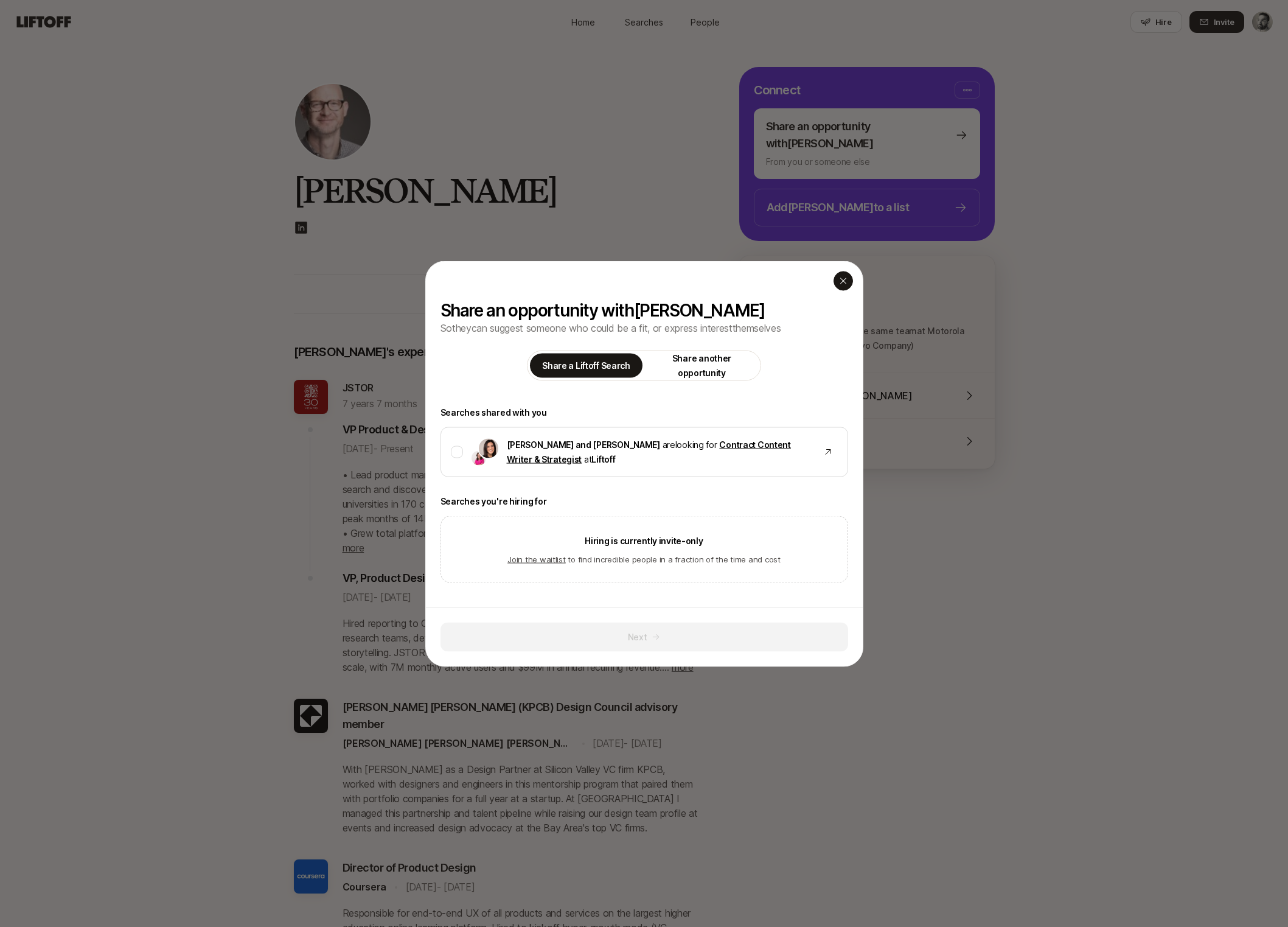
click at [848, 277] on div "button" at bounding box center [843, 280] width 20 height 20
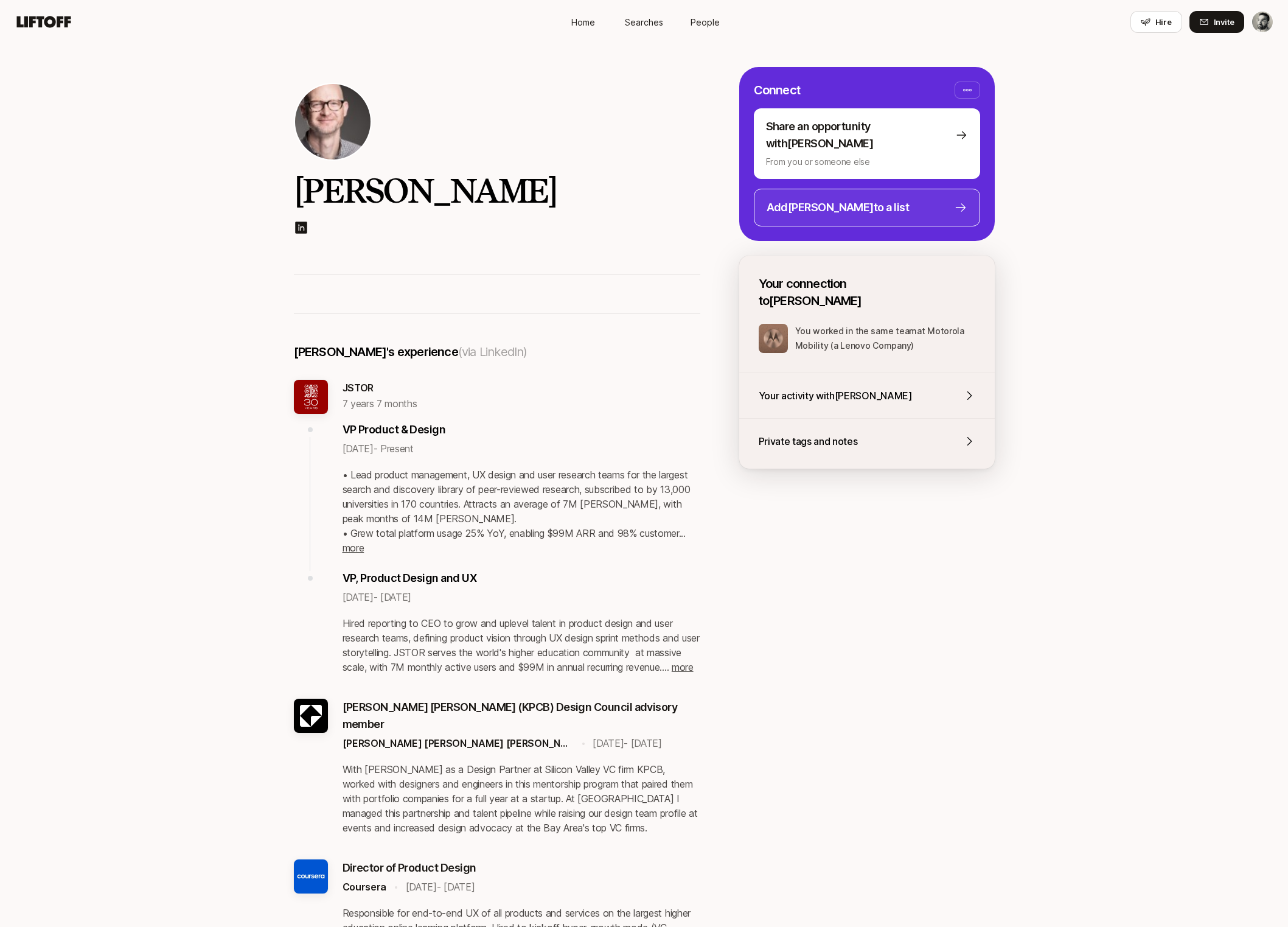
click at [914, 199] on div "Add [PERSON_NAME] to a list" at bounding box center [857, 207] width 182 height 17
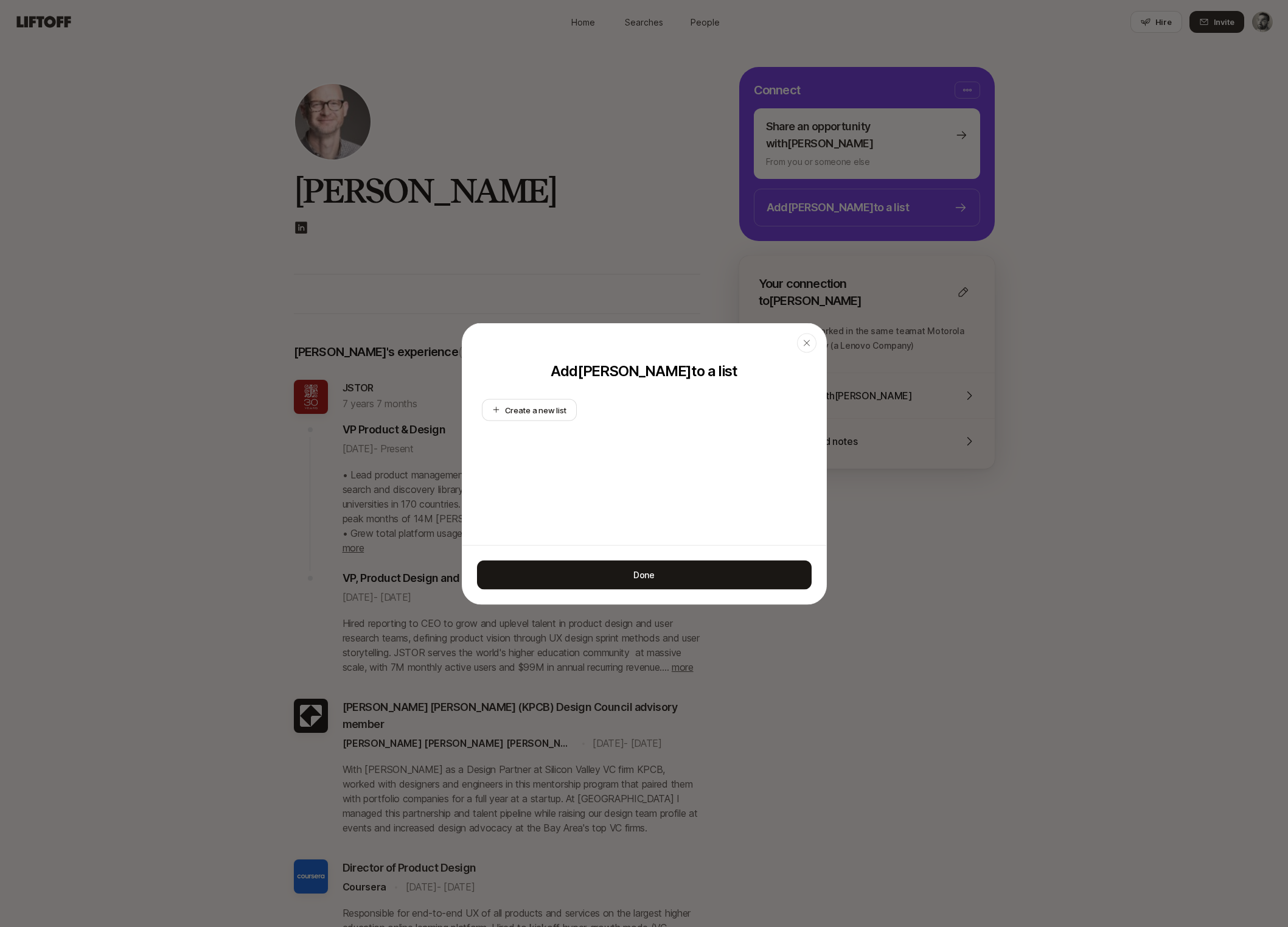
click at [809, 333] on div "button" at bounding box center [806, 343] width 20 height 20
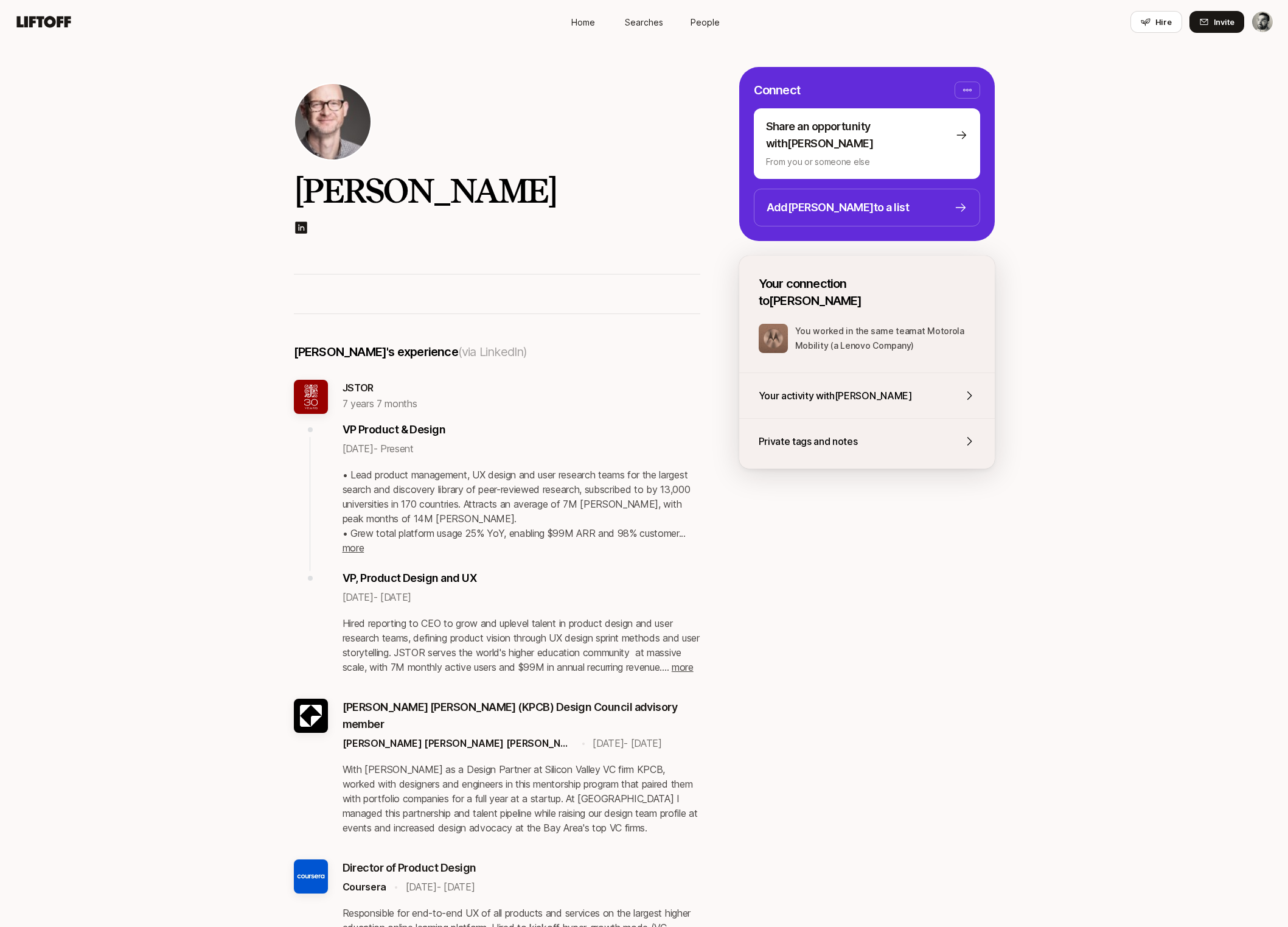
click at [1161, 22] on span "Hire" at bounding box center [1163, 22] width 16 height 12
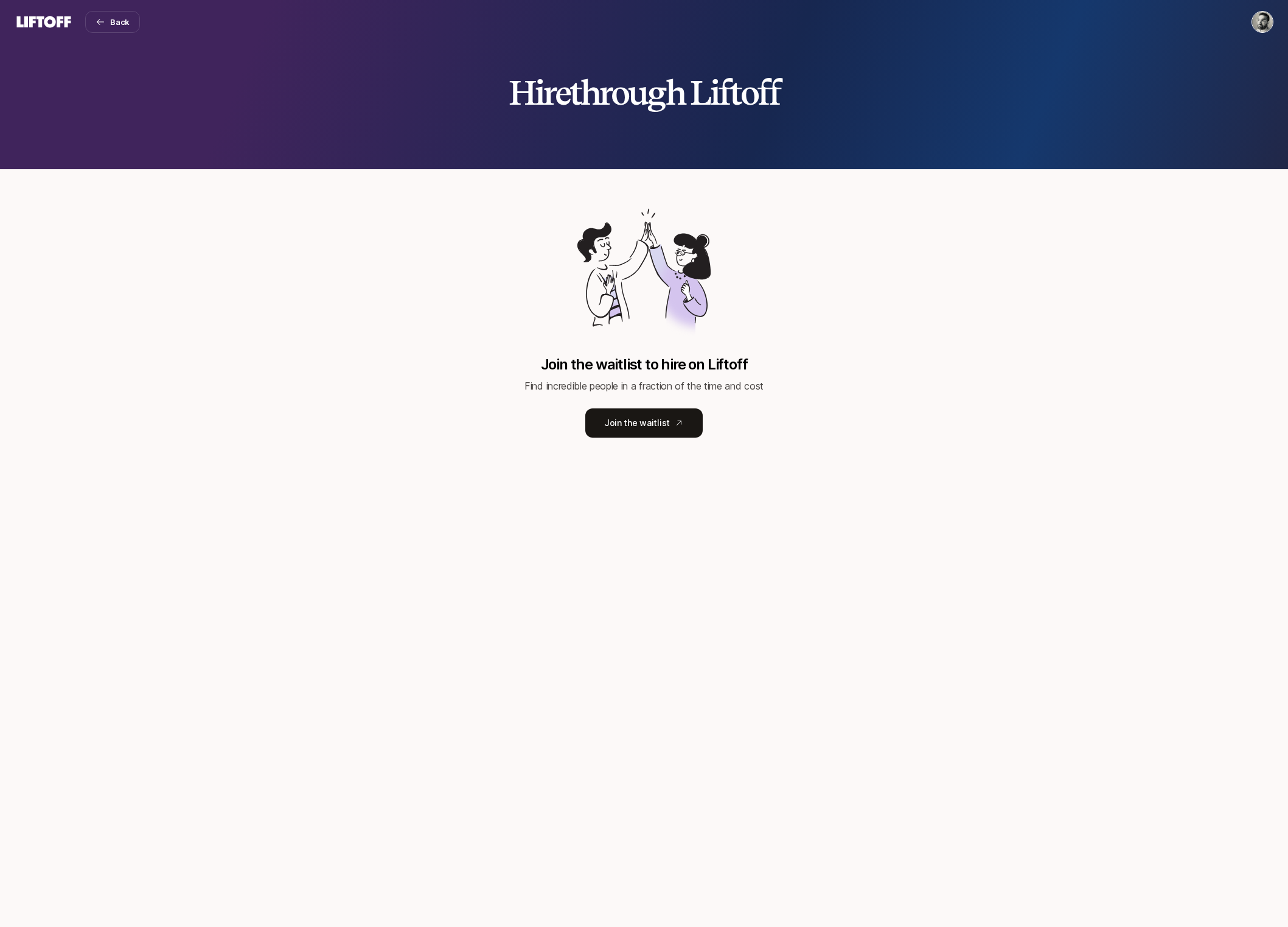
click at [659, 469] on div "Hire through Liftoff Join the waitlist to hire on Liftoff Find incredible peopl…" at bounding box center [644, 485] width 1288 height 883
click at [665, 425] on link "Join the waitlist" at bounding box center [644, 423] width 118 height 29
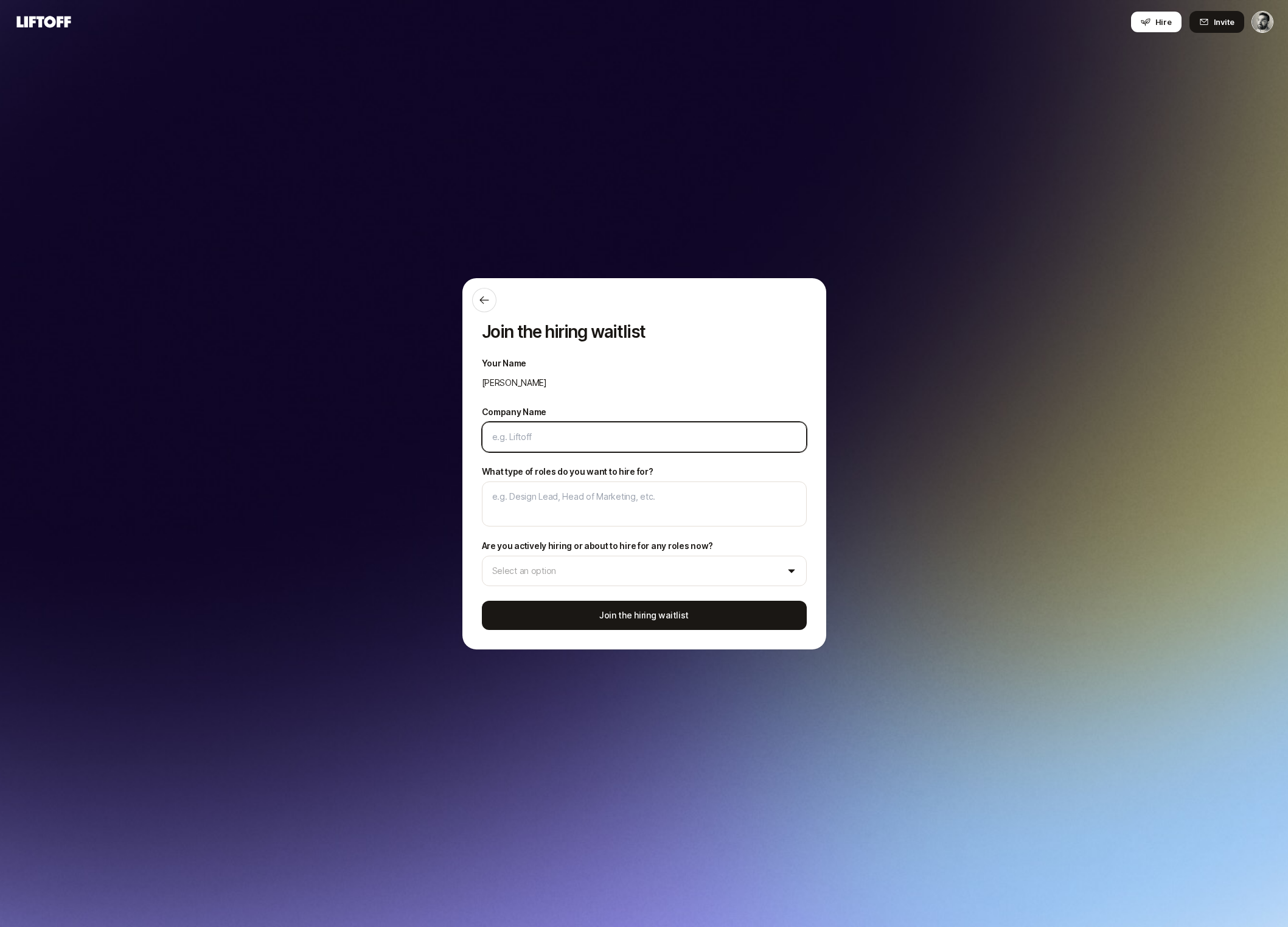
click at [525, 434] on input "Company Name" at bounding box center [644, 437] width 304 height 14
type textarea "x"
type input "W"
type textarea "x"
type input "Wo"
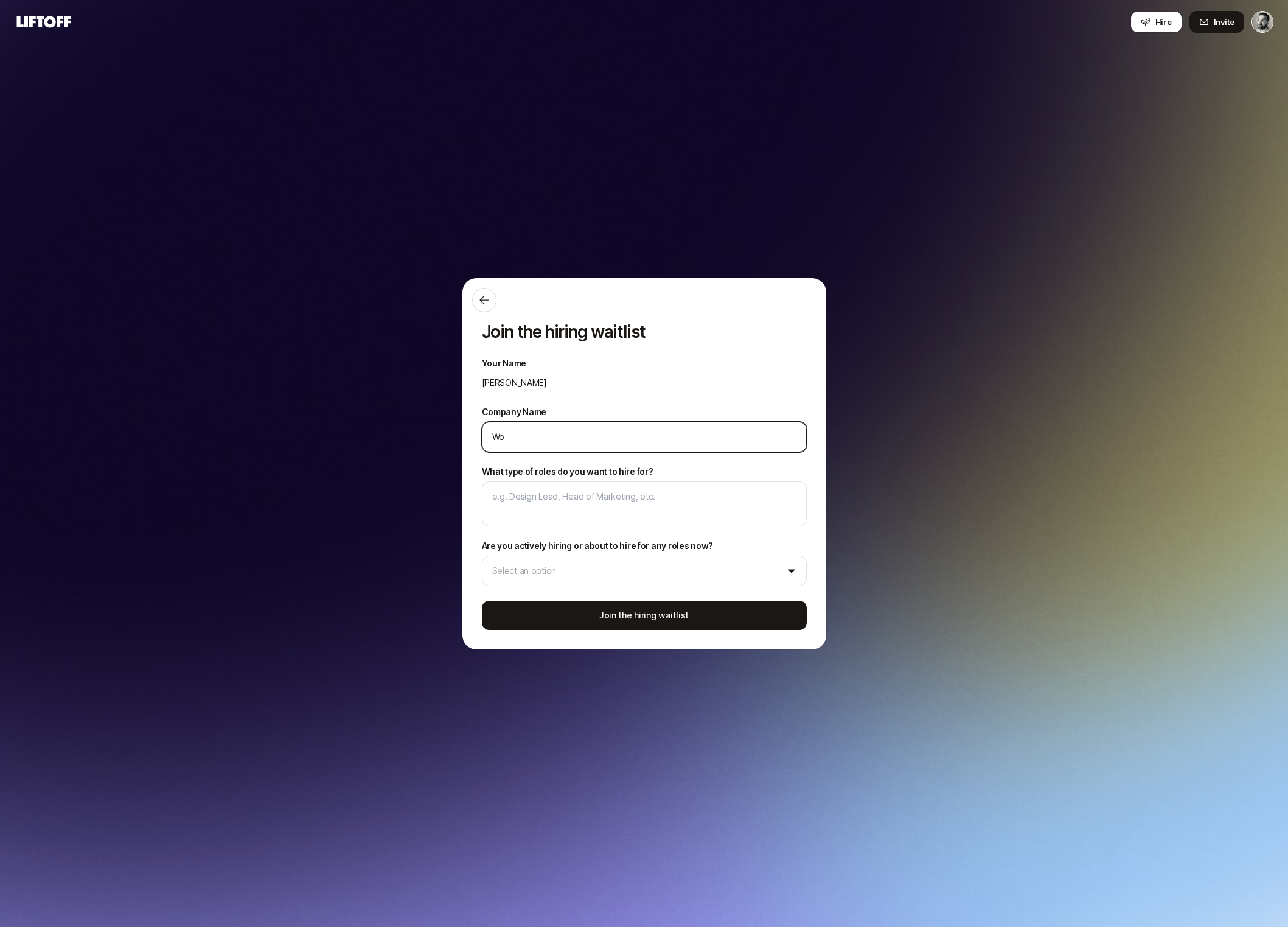
type textarea "x"
type input "Wor"
type textarea "x"
type input "Work"
type textarea "x"
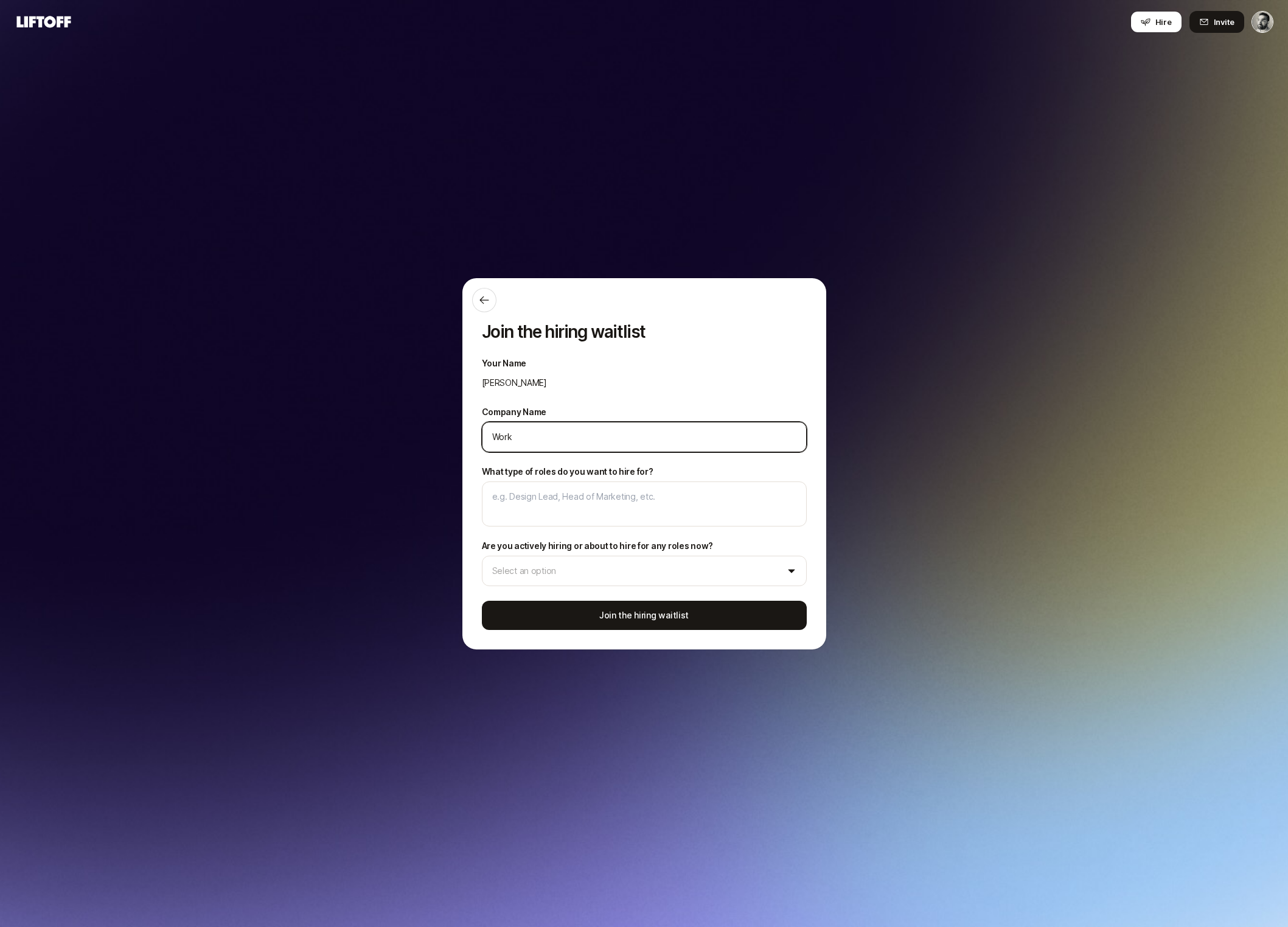
type input "Workm"
type textarea "x"
type input "Workma"
type textarea "x"
type input "Workmat"
